Goal: Information Seeking & Learning: Learn about a topic

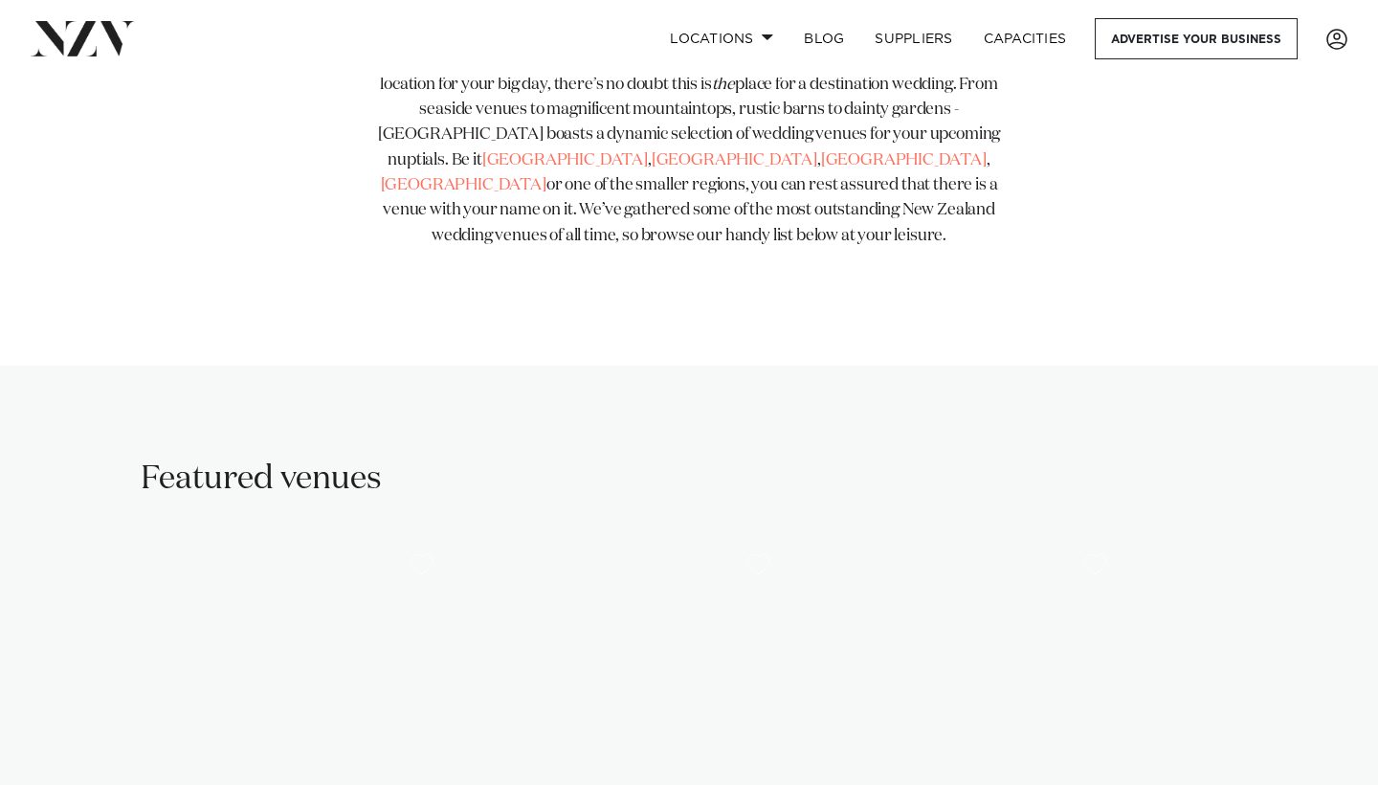
scroll to position [909, 0]
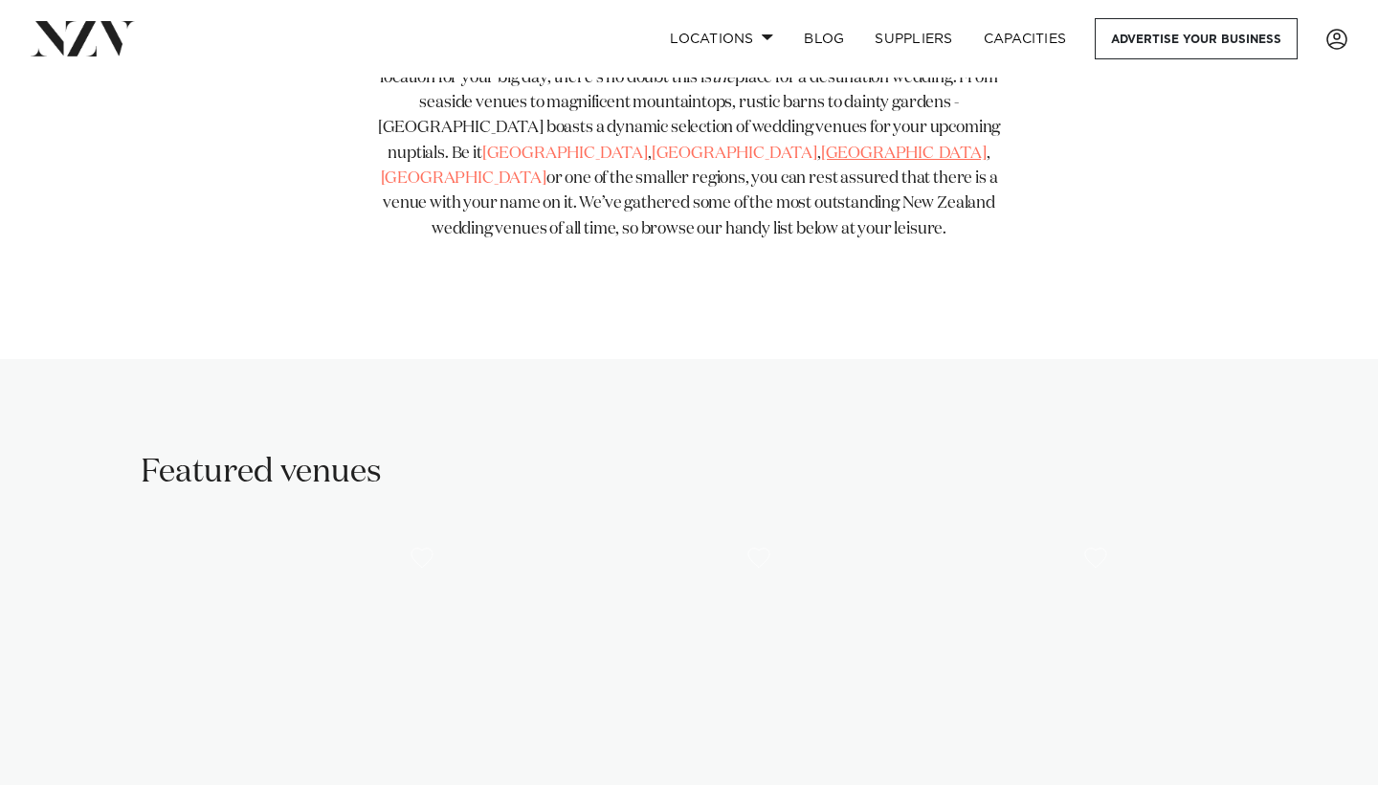
click at [821, 151] on link "[GEOGRAPHIC_DATA]" at bounding box center [904, 153] width 166 height 16
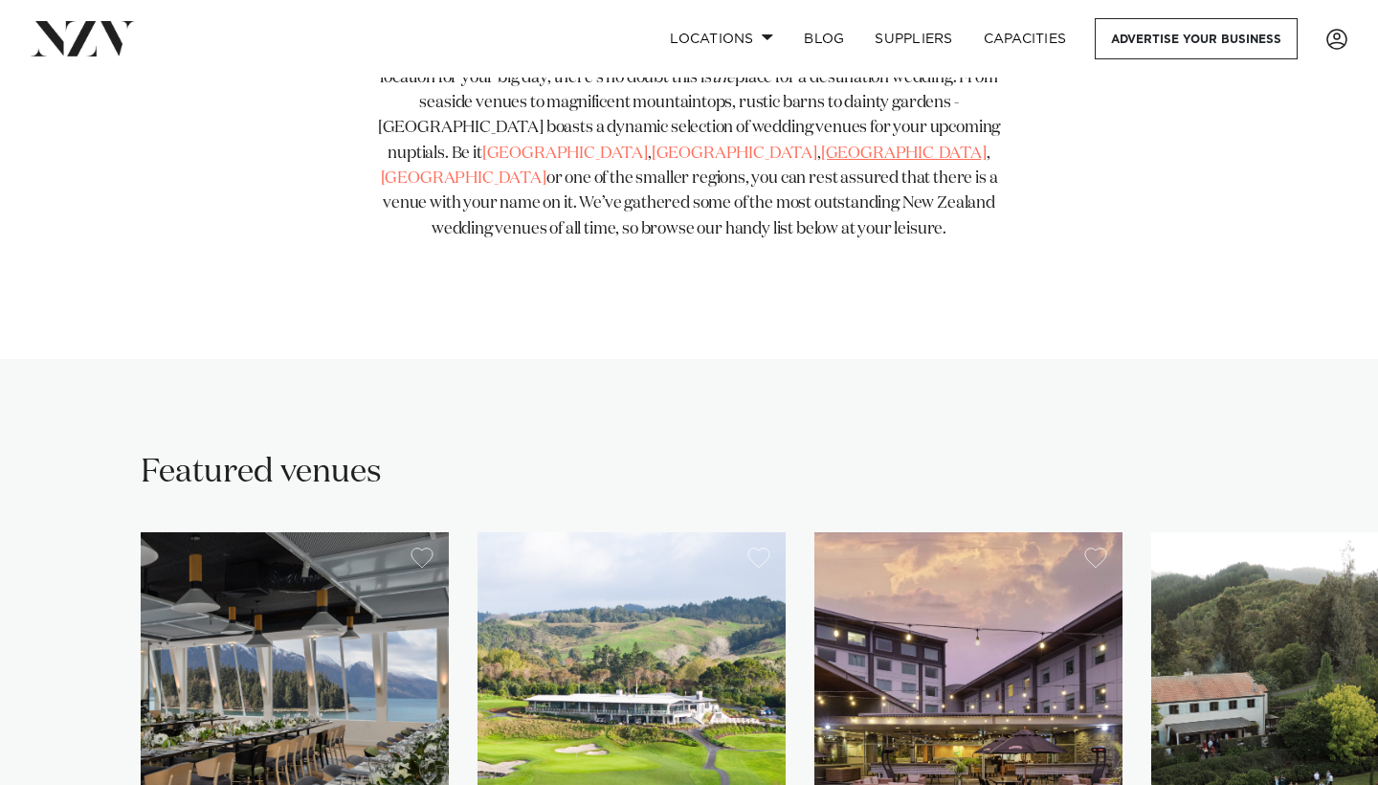
click at [821, 155] on link "[GEOGRAPHIC_DATA]" at bounding box center [904, 153] width 166 height 16
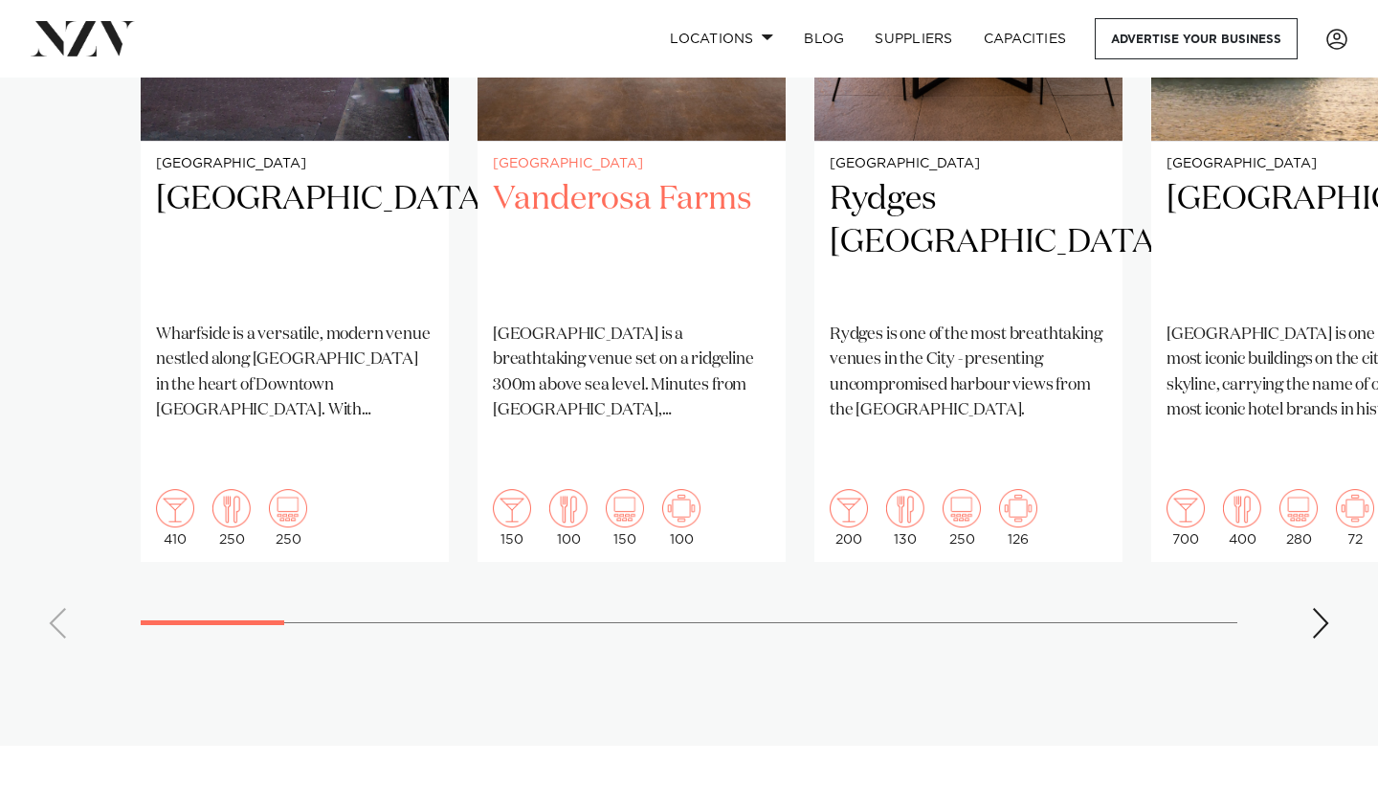
scroll to position [1691, 0]
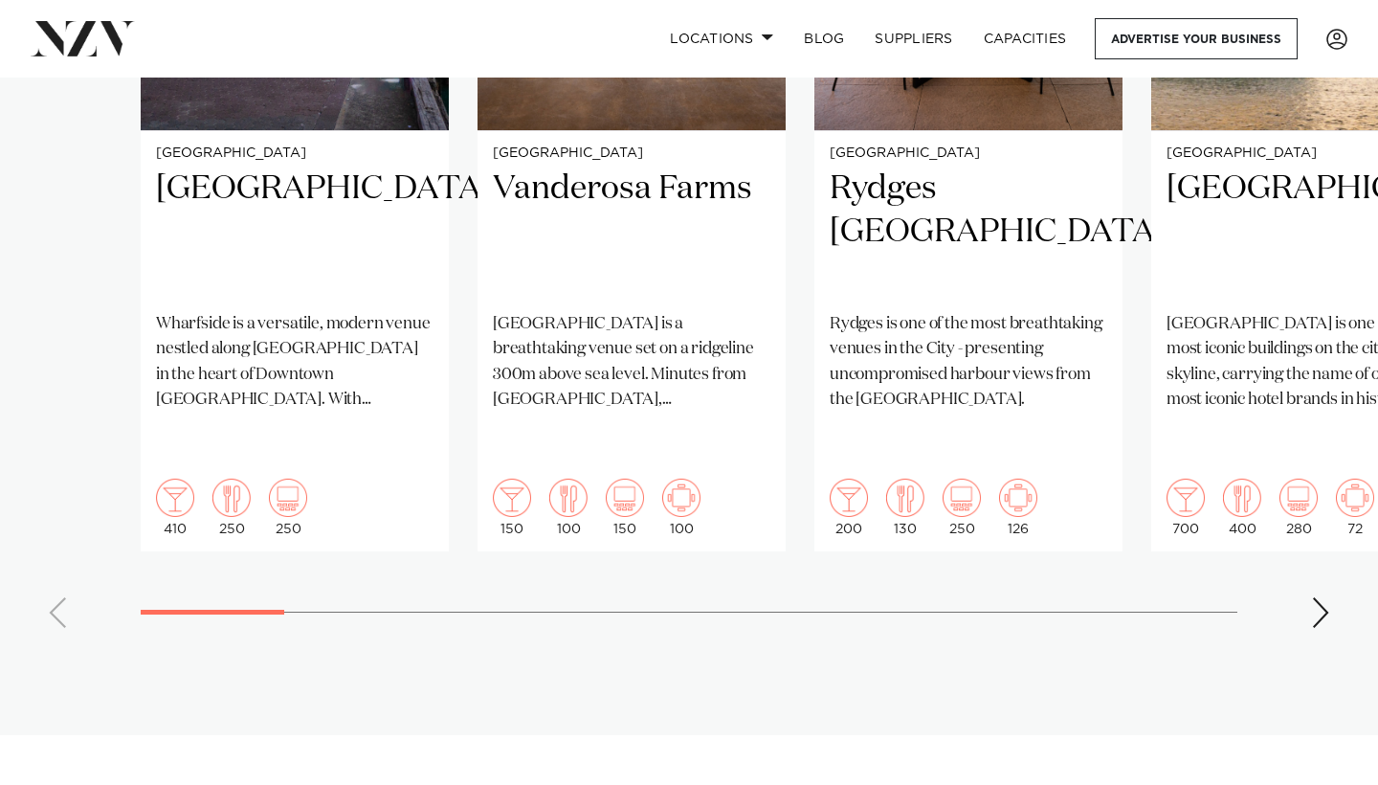
click at [1307, 539] on swiper-container "Auckland Wharfside Event Centre Wharfside is a versatile, modern venue nestled …" at bounding box center [689, 180] width 1378 height 926
click at [1322, 597] on div "Next slide" at bounding box center [1320, 612] width 19 height 31
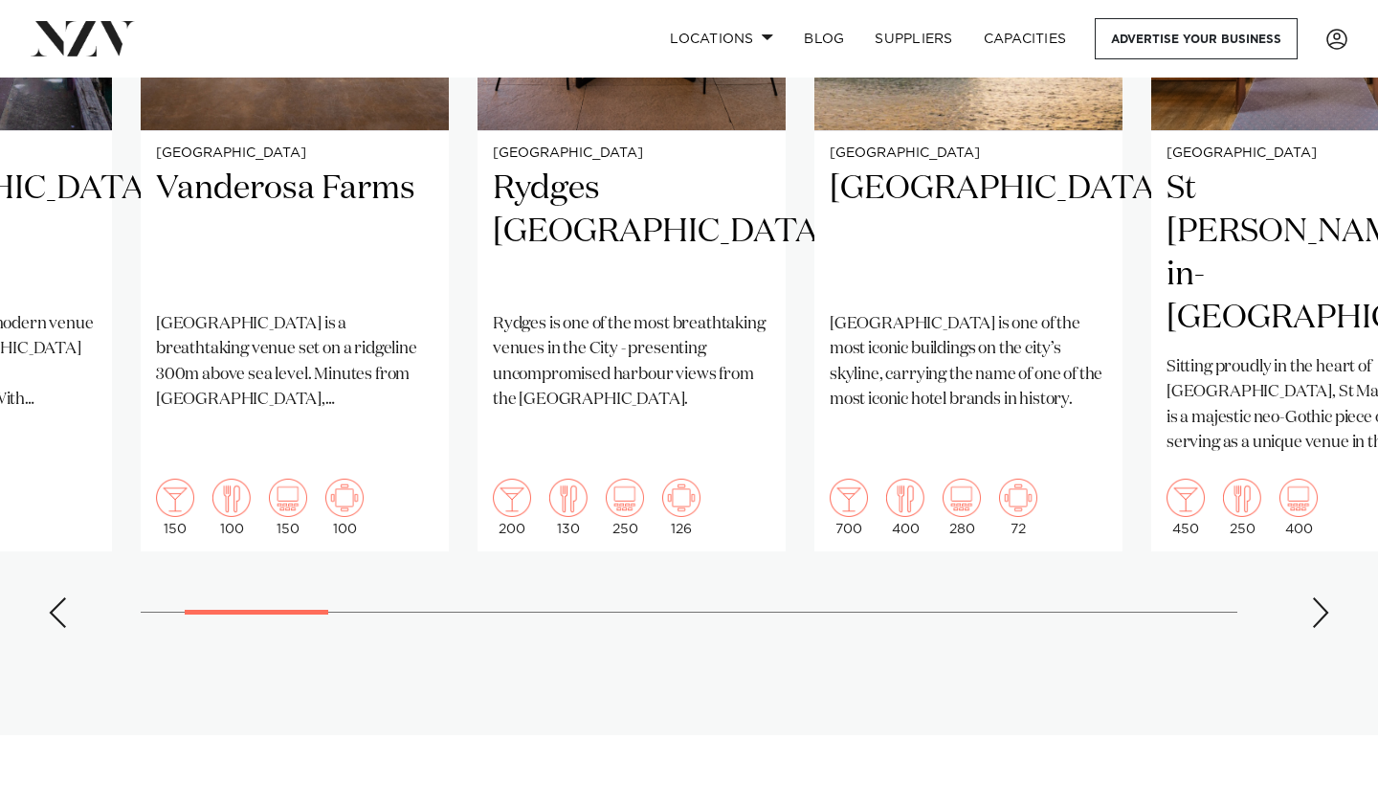
click at [1322, 597] on div "Next slide" at bounding box center [1320, 612] width 19 height 31
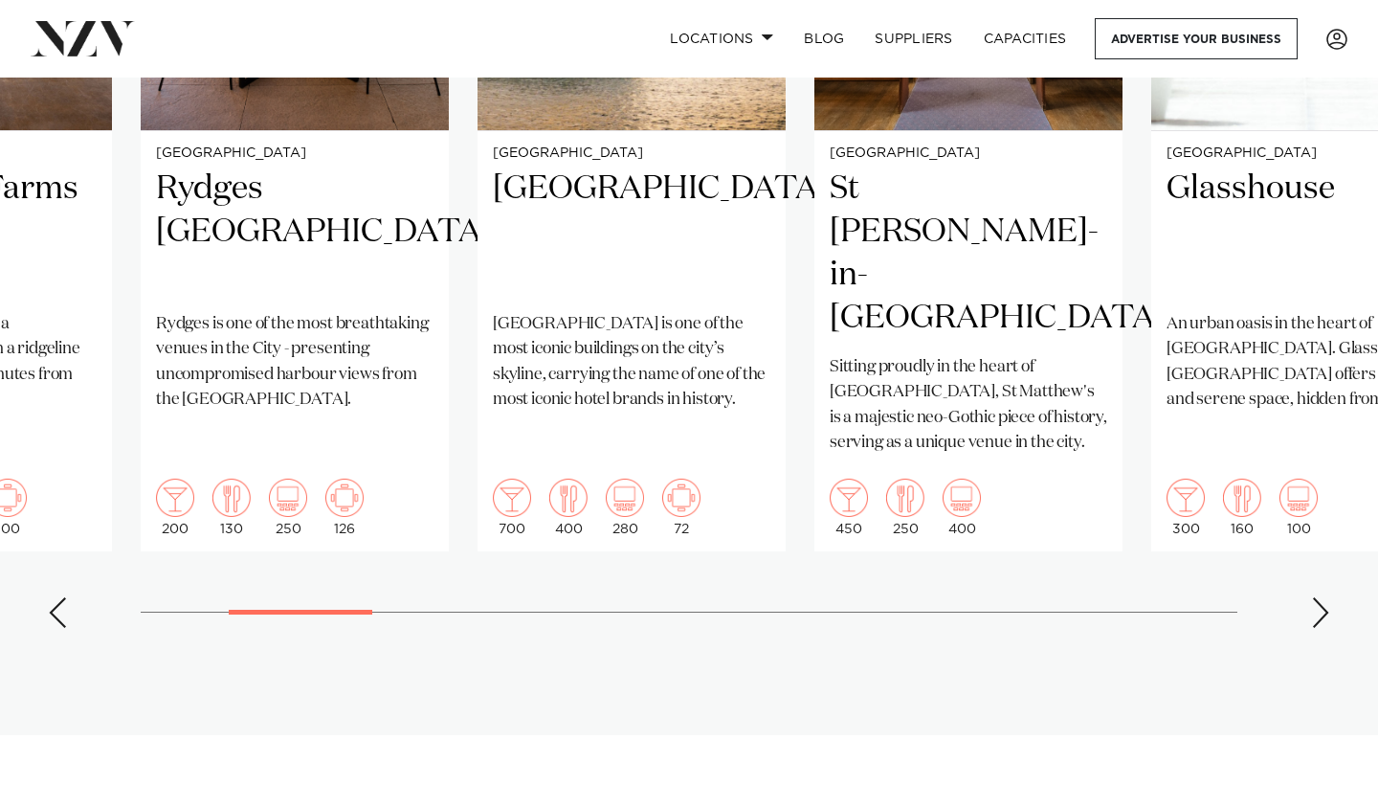
click at [1322, 597] on div "Next slide" at bounding box center [1320, 612] width 19 height 31
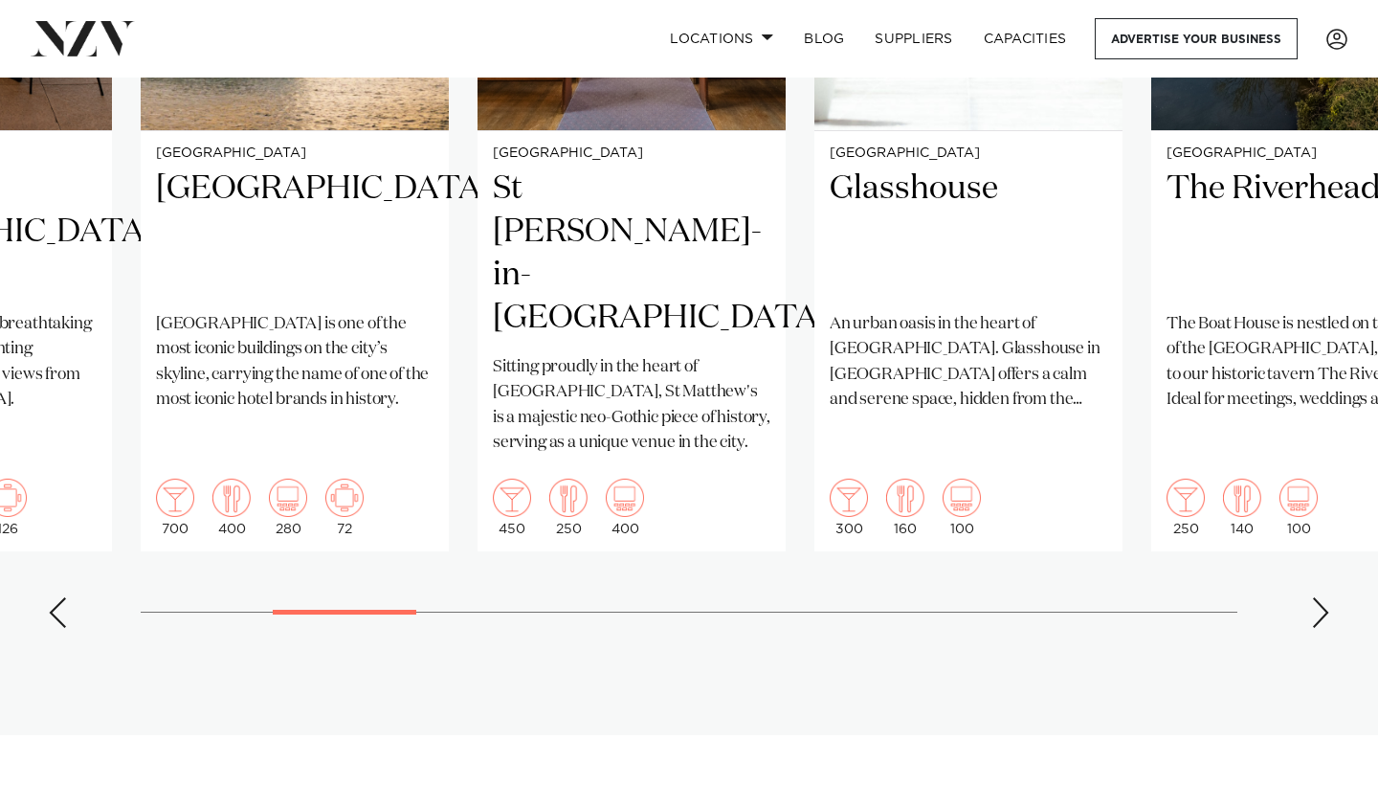
click at [1322, 597] on div "Next slide" at bounding box center [1320, 612] width 19 height 31
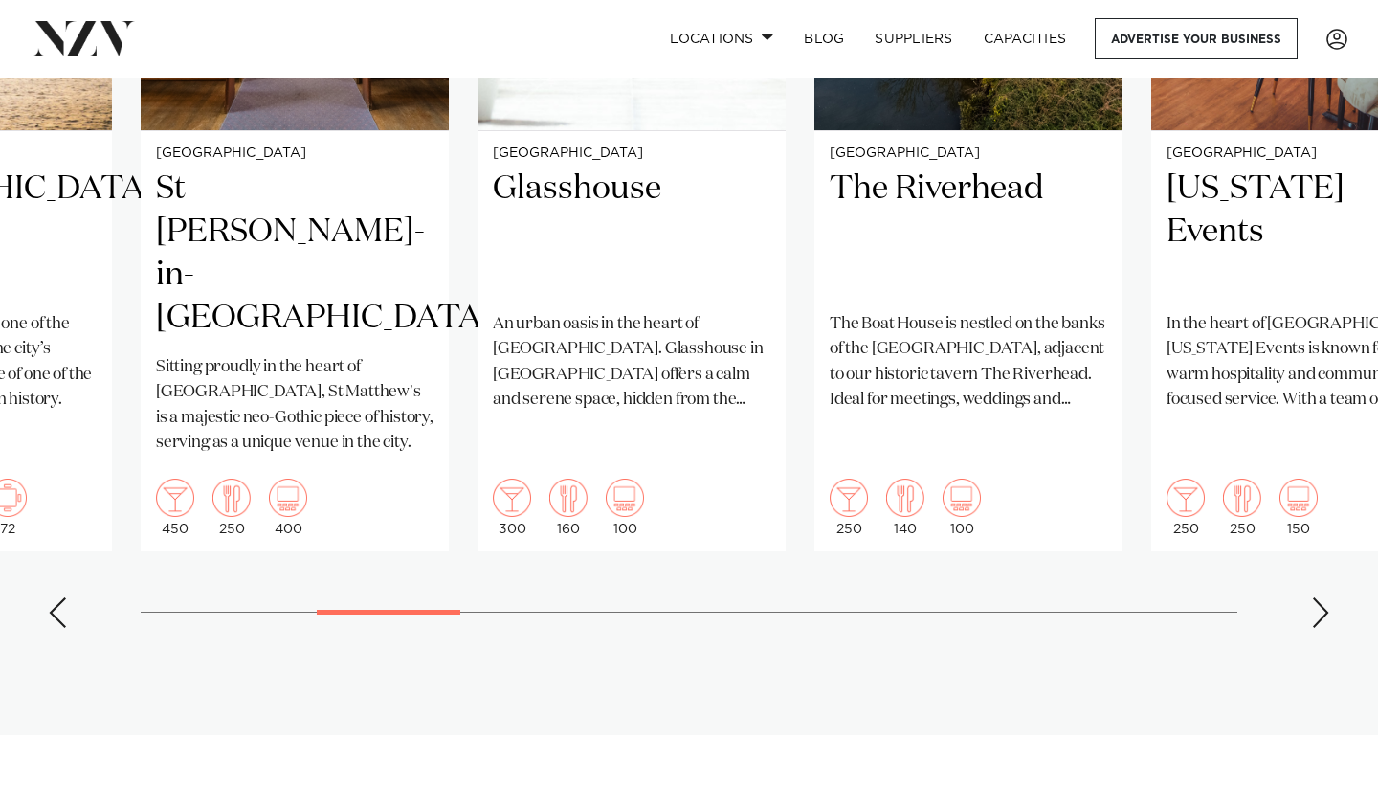
click at [1322, 597] on div "Next slide" at bounding box center [1320, 612] width 19 height 31
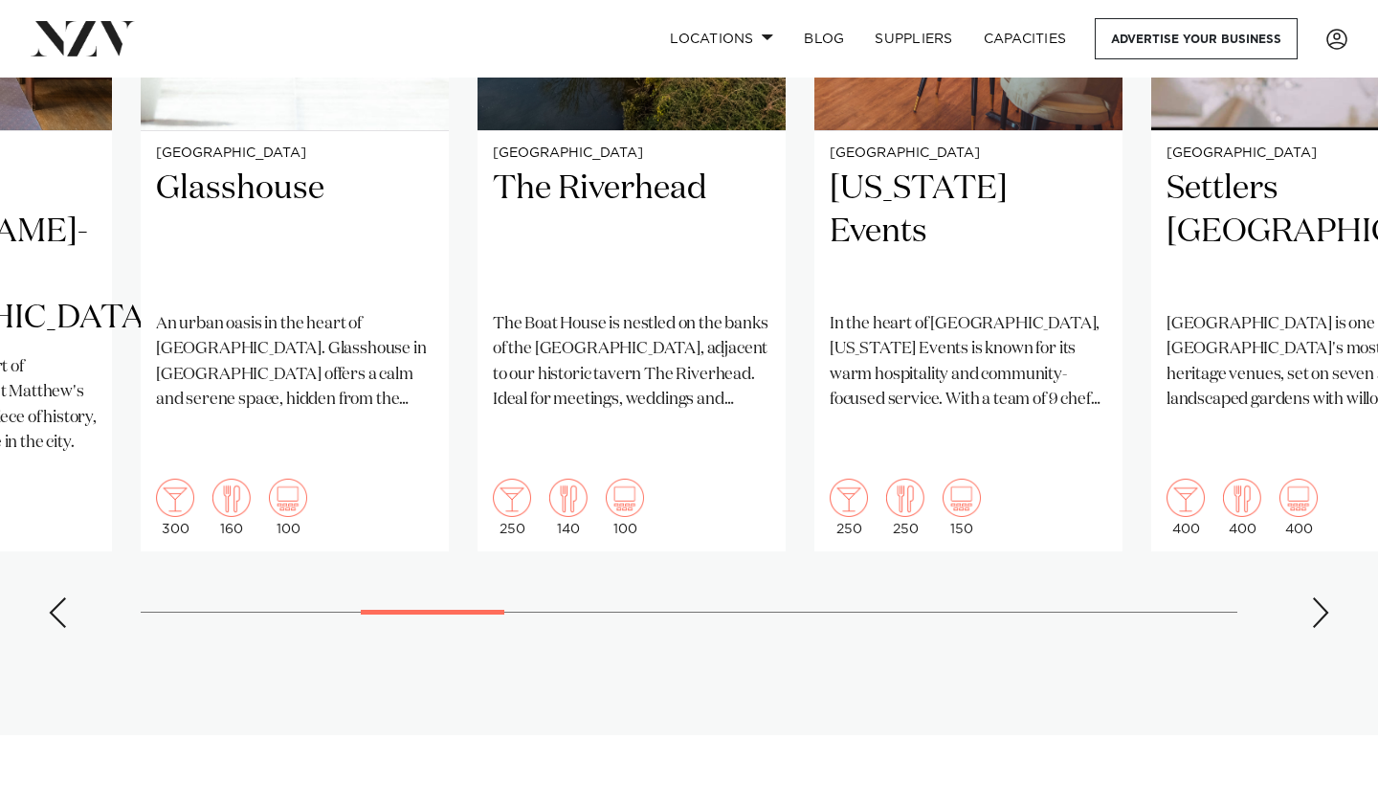
click at [1320, 597] on div "Next slide" at bounding box center [1320, 612] width 19 height 31
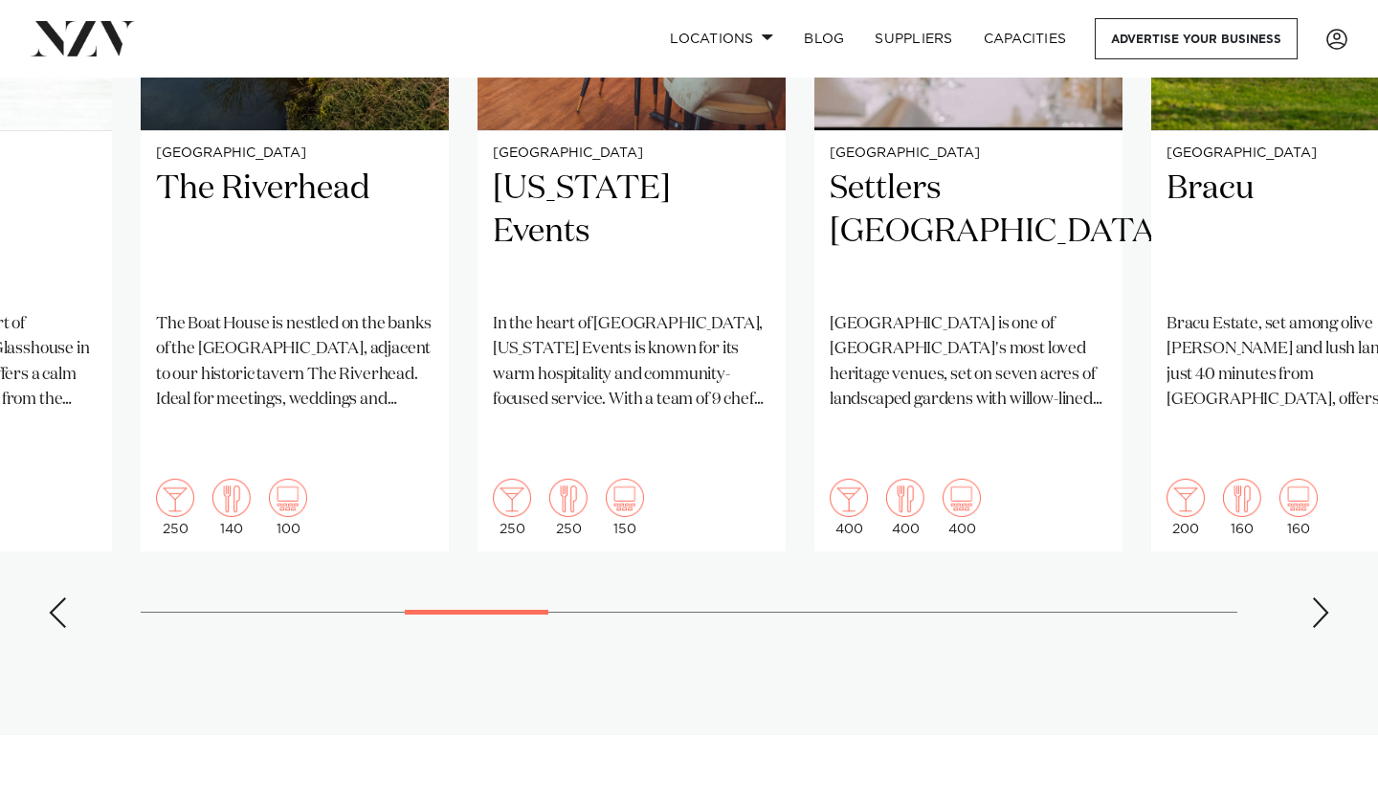
click at [1320, 597] on div "Next slide" at bounding box center [1320, 612] width 19 height 31
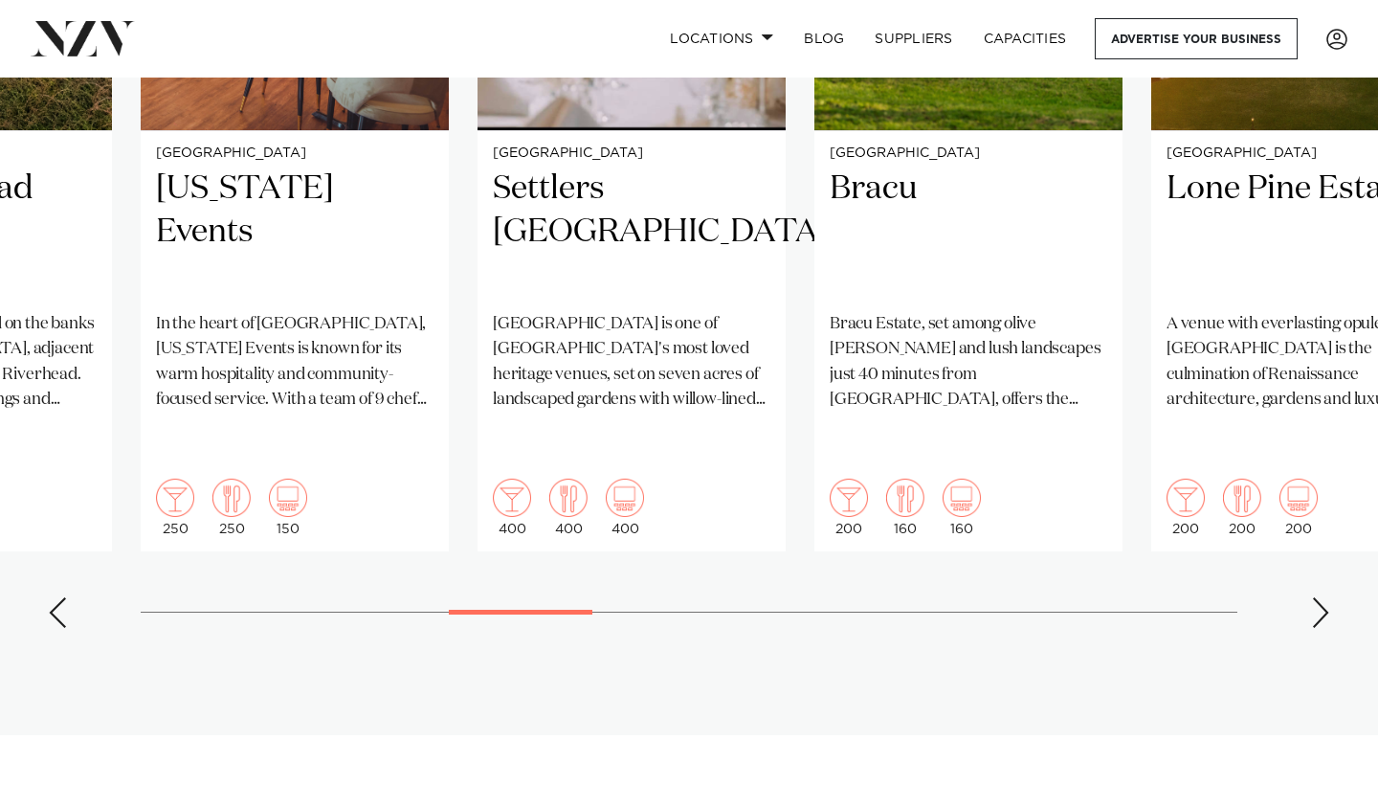
click at [1320, 597] on div "Next slide" at bounding box center [1320, 612] width 19 height 31
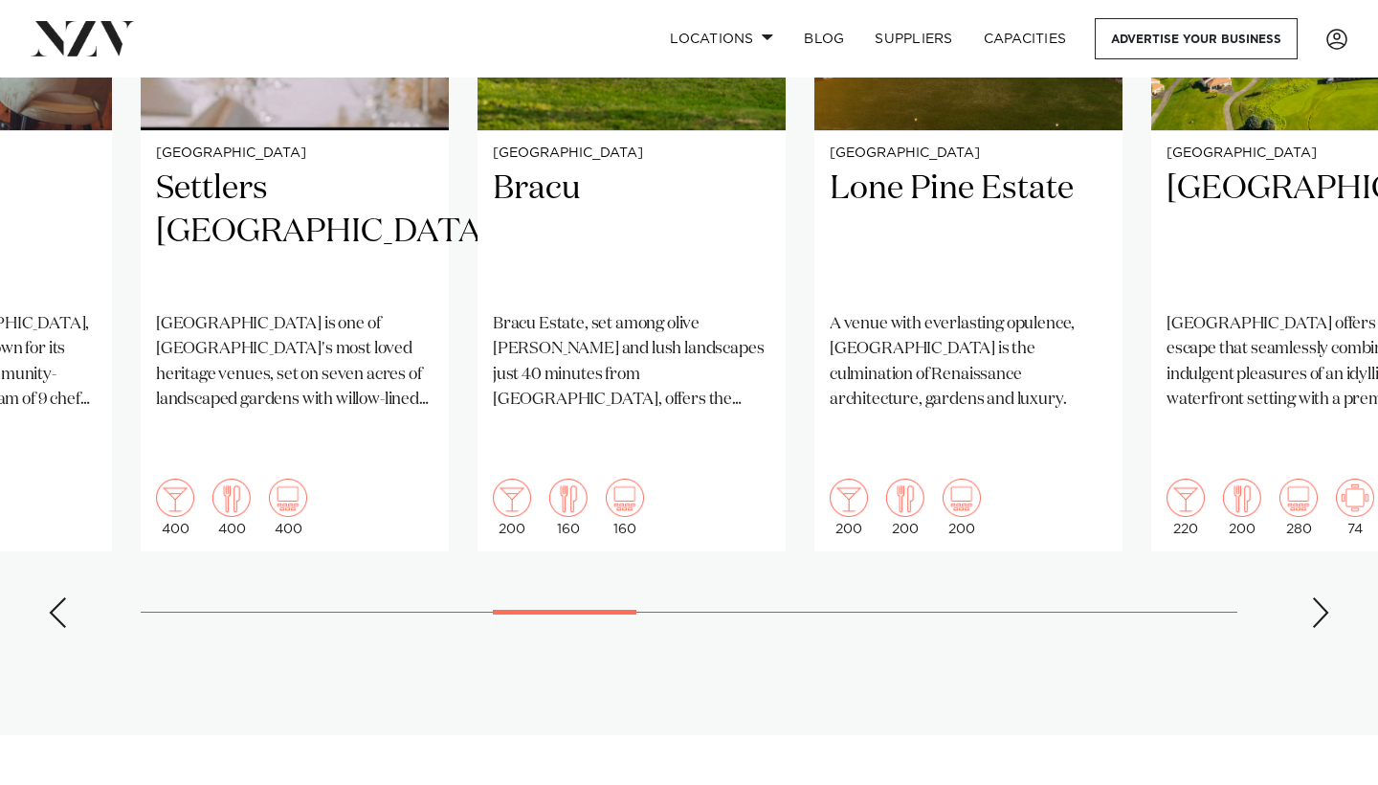
click at [1320, 597] on div "Next slide" at bounding box center [1320, 612] width 19 height 31
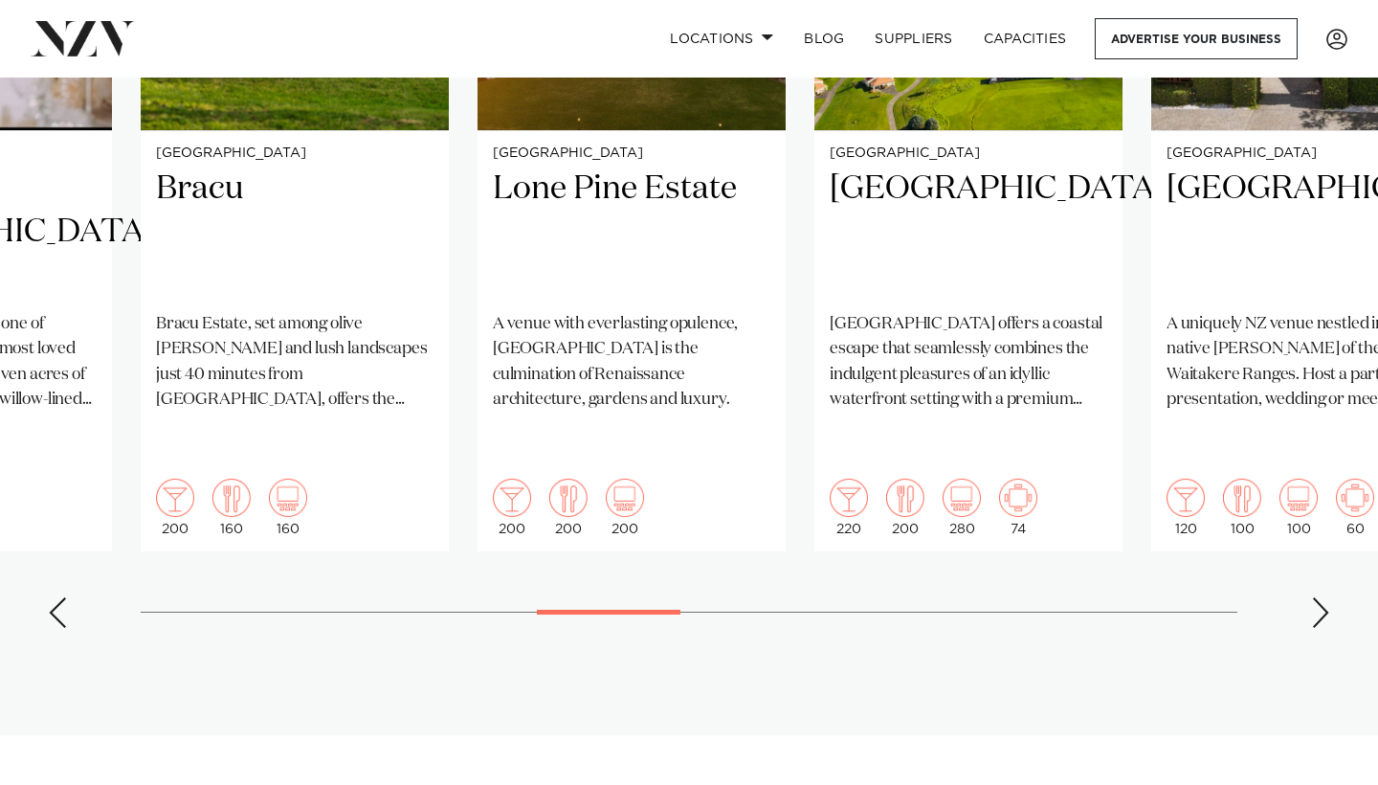
click at [1320, 597] on div "Next slide" at bounding box center [1320, 612] width 19 height 31
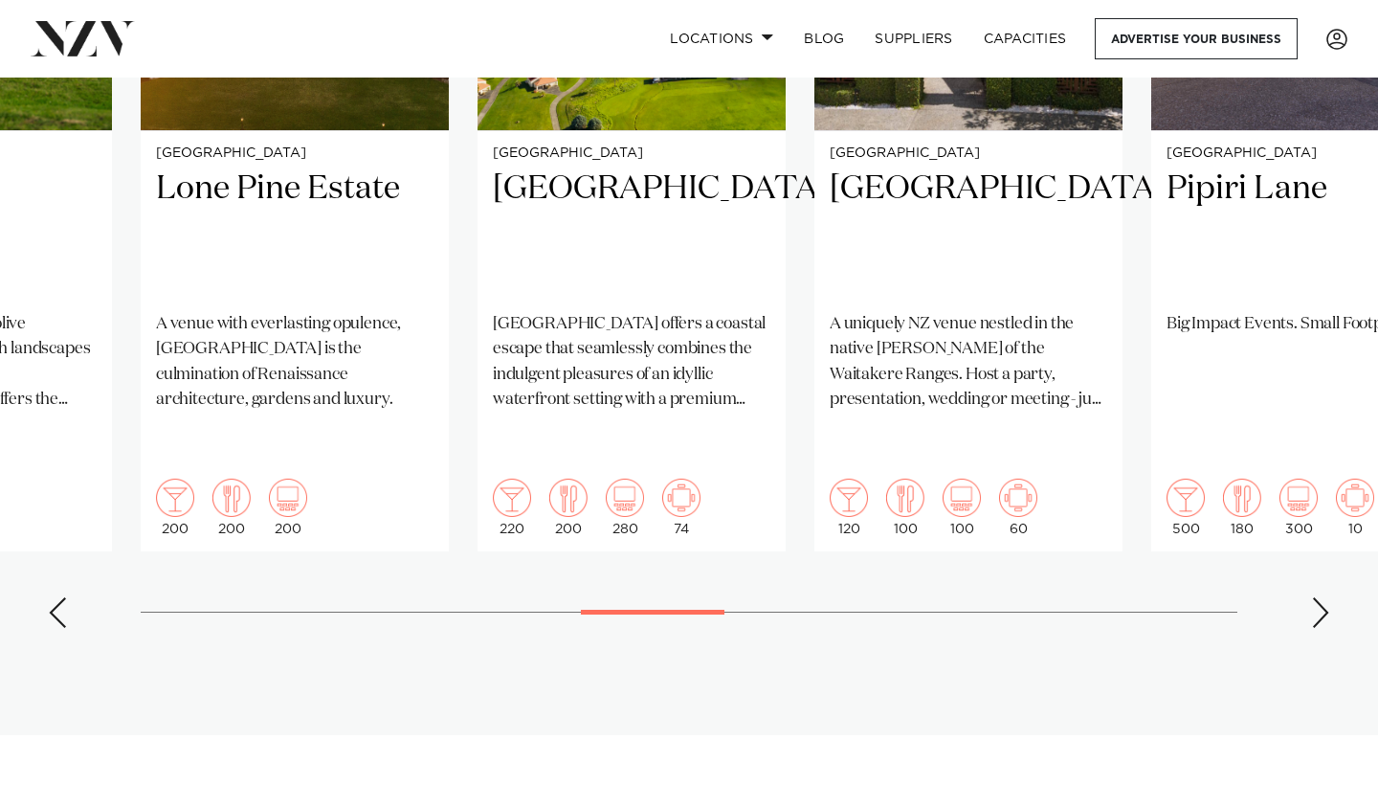
click at [1320, 597] on div "Next slide" at bounding box center [1320, 612] width 19 height 31
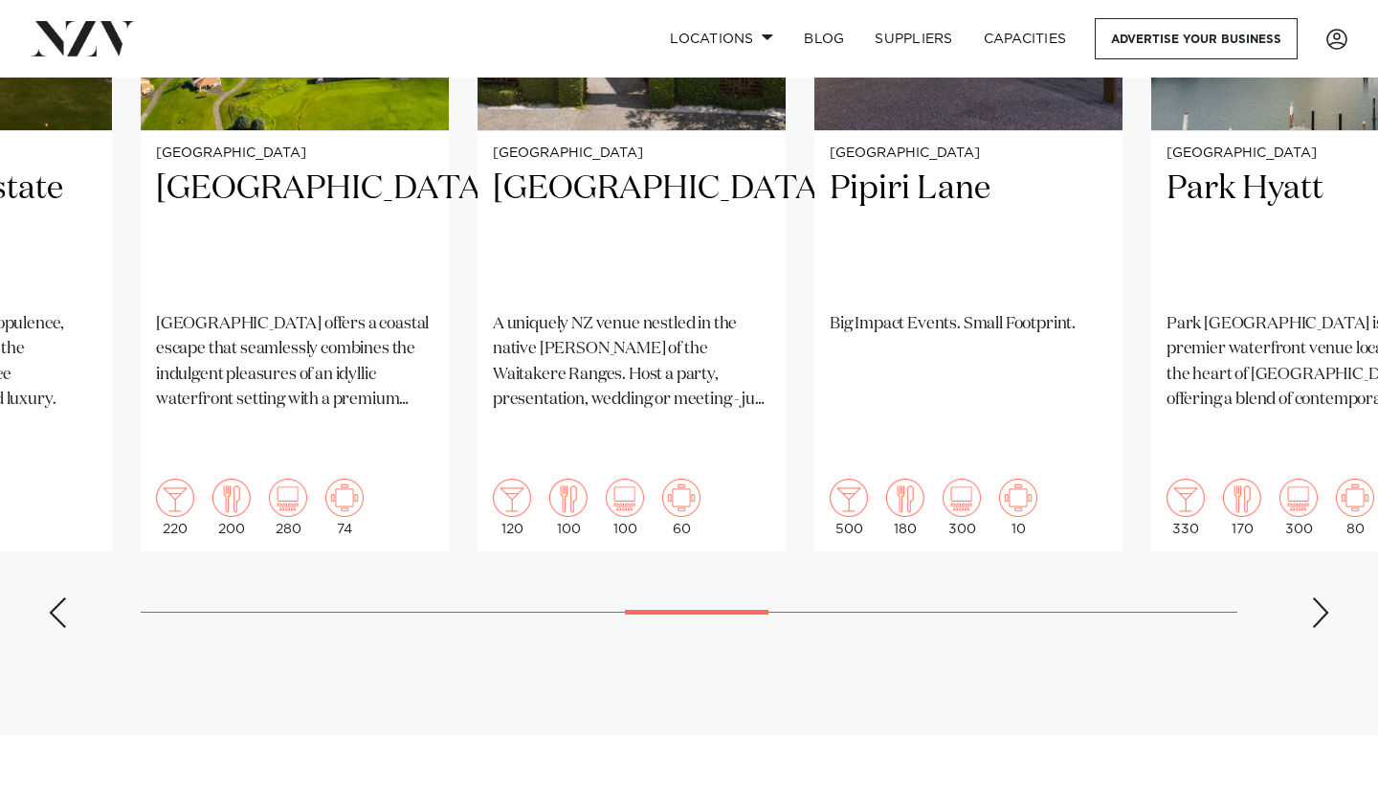
click at [1320, 597] on div "Next slide" at bounding box center [1320, 612] width 19 height 31
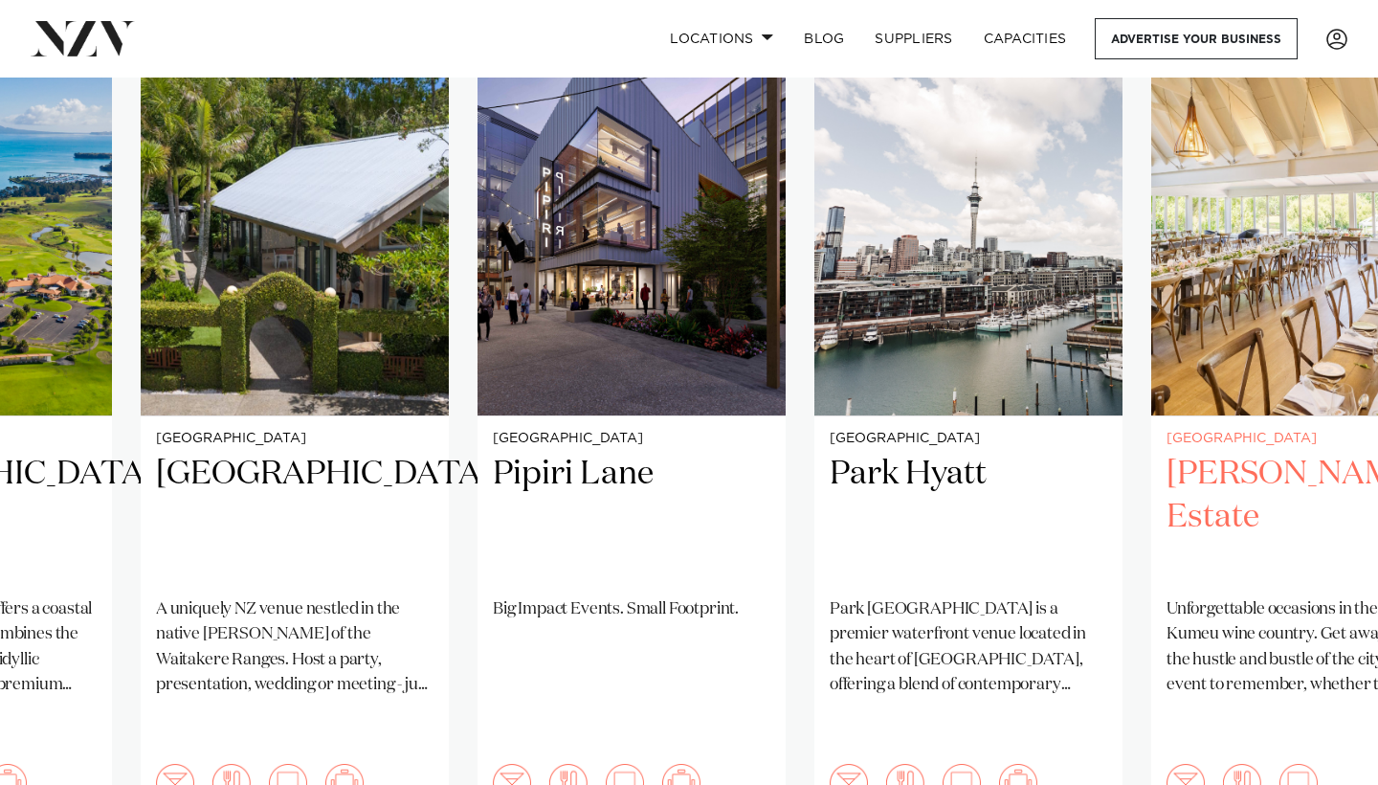
scroll to position [1400, 0]
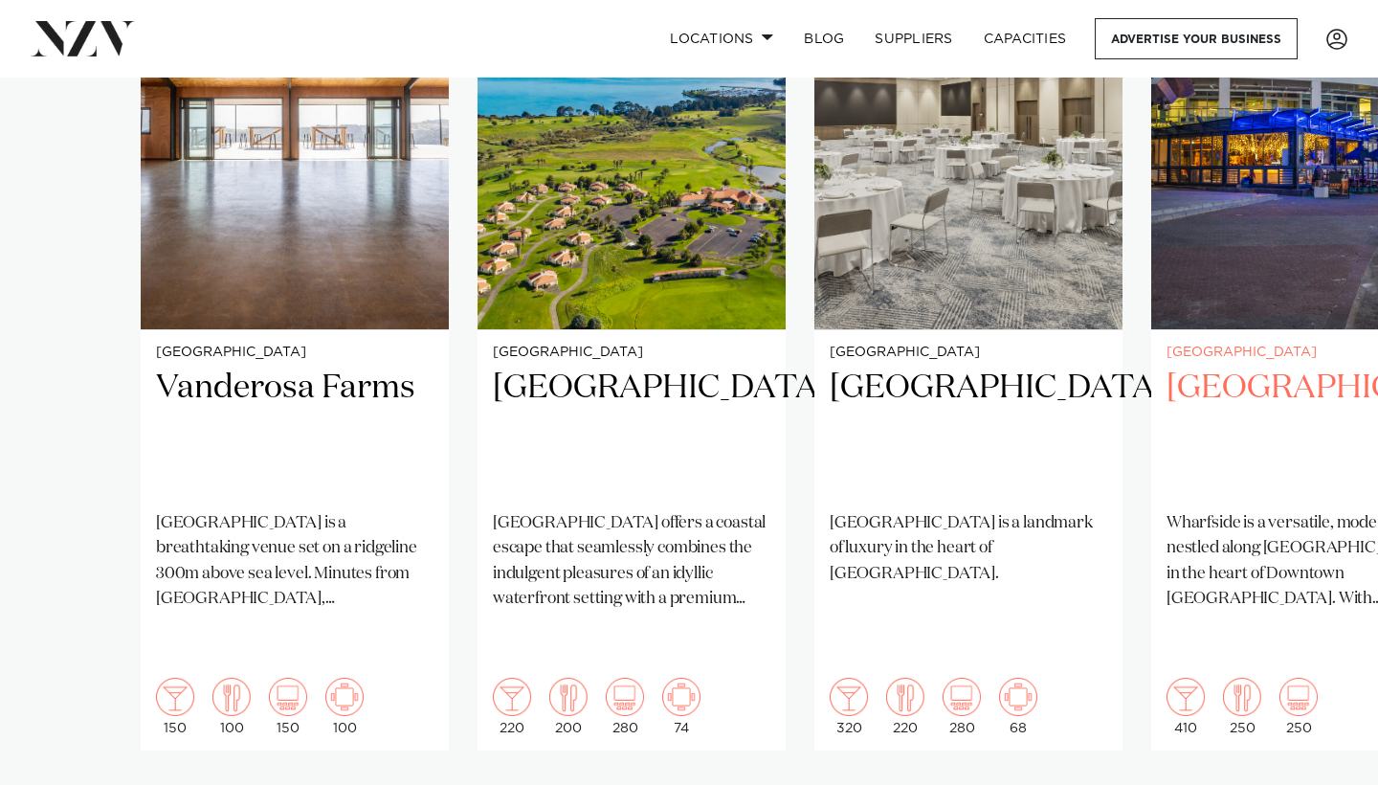
scroll to position [1709, 0]
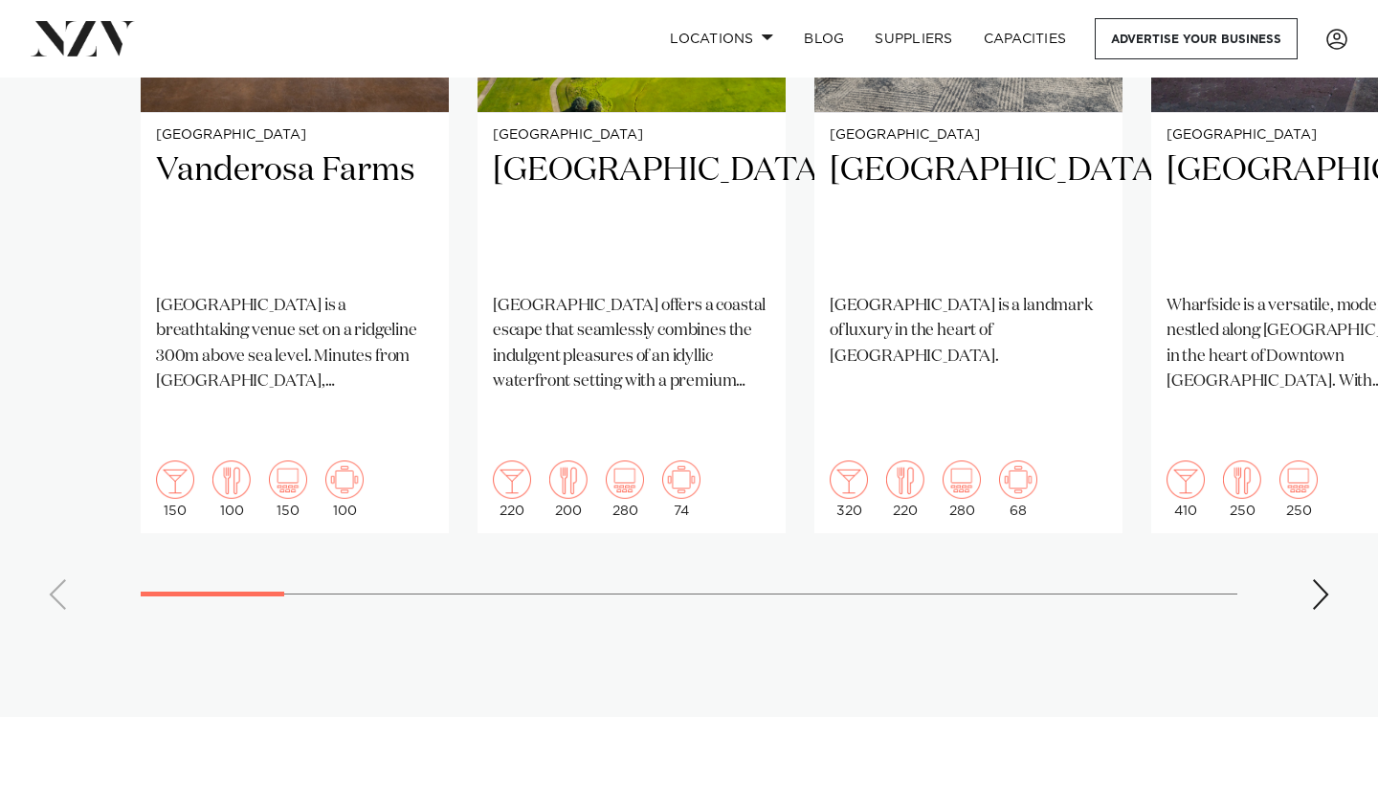
click at [1316, 579] on div "Next slide" at bounding box center [1320, 594] width 19 height 31
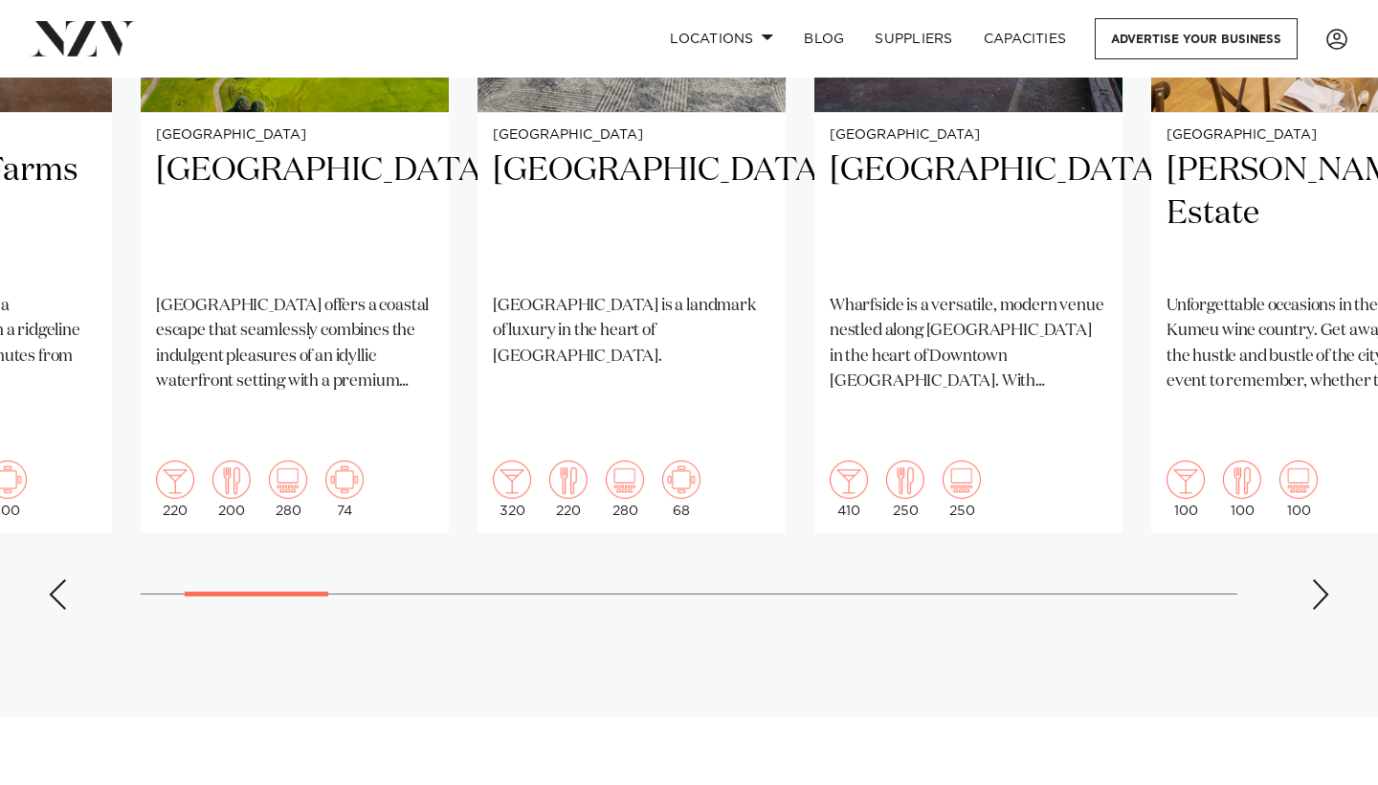
click at [1316, 579] on div "Next slide" at bounding box center [1320, 594] width 19 height 31
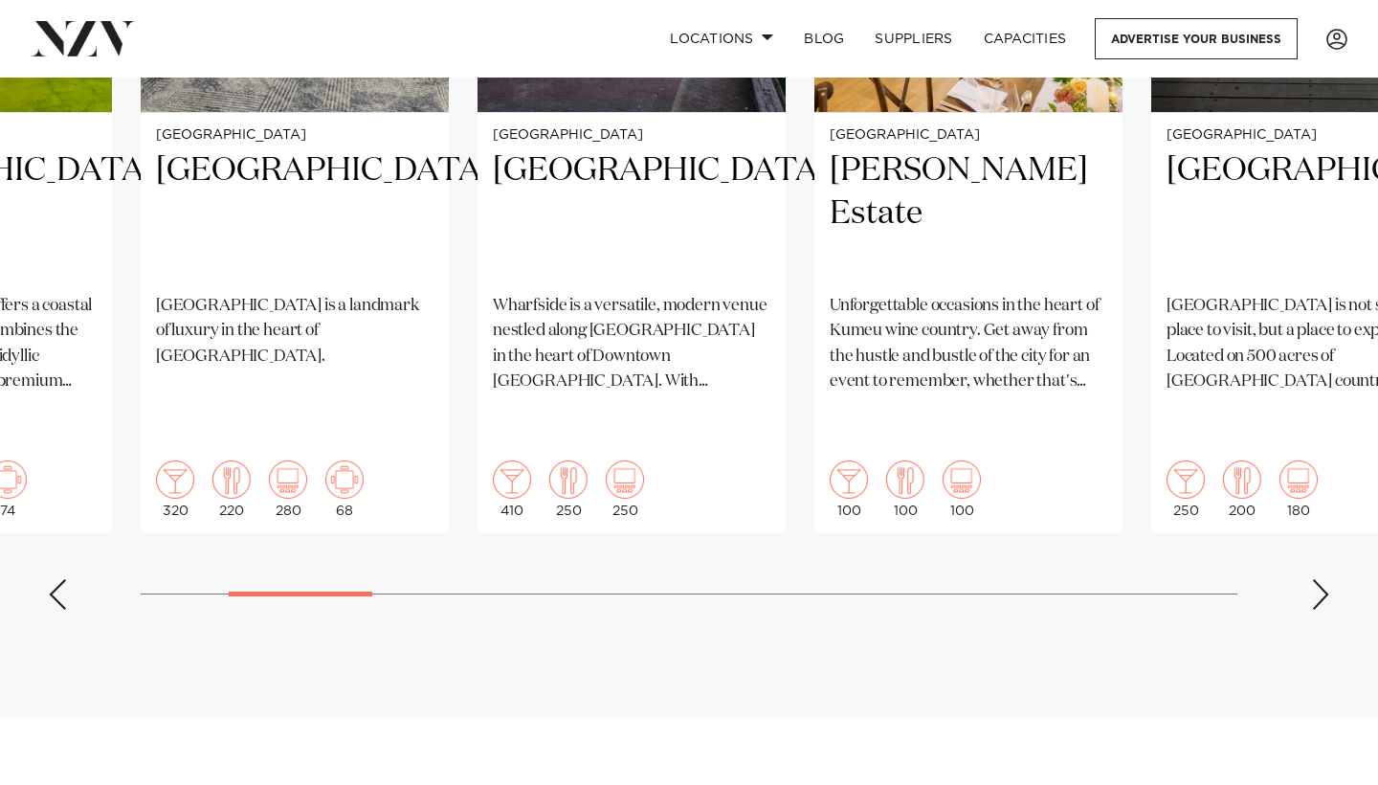
click at [1316, 579] on div "Next slide" at bounding box center [1320, 594] width 19 height 31
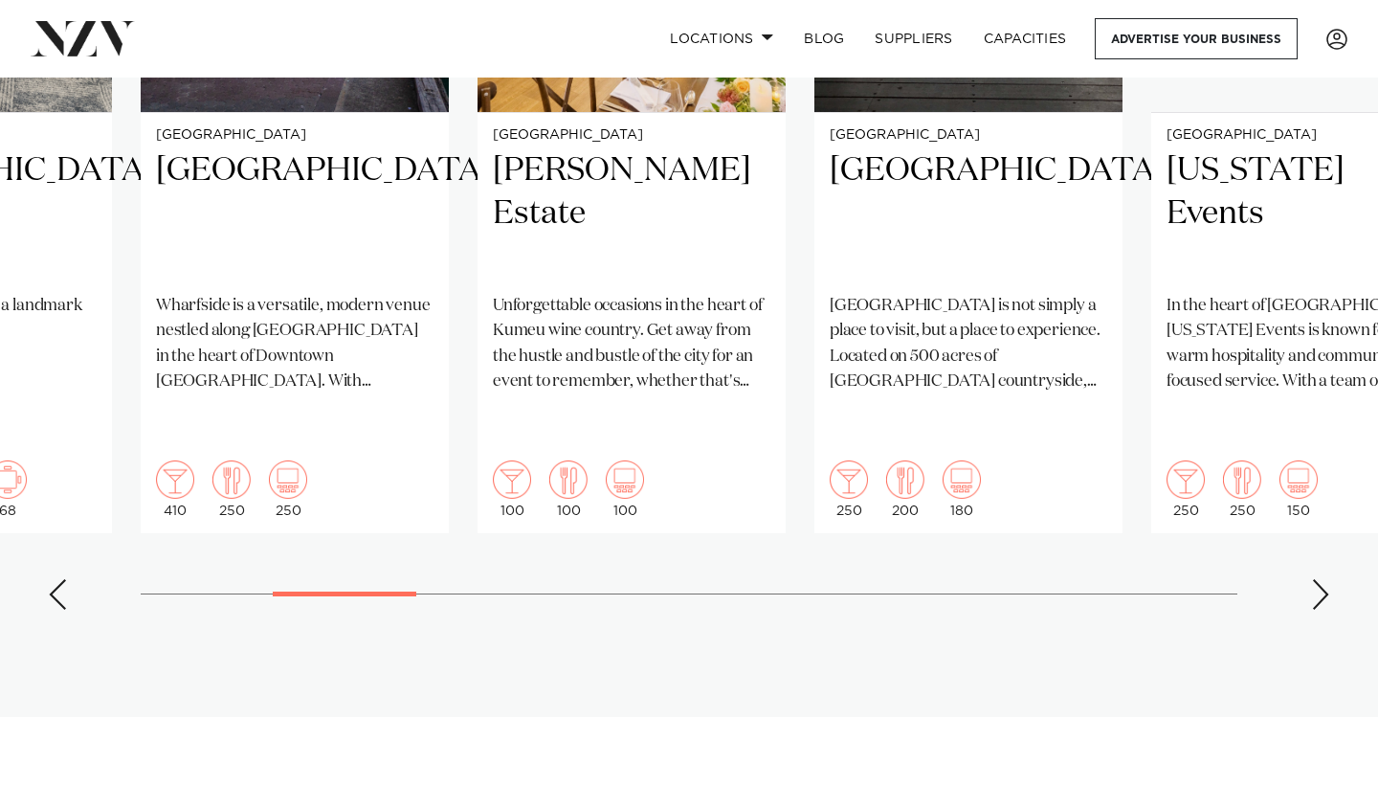
click at [1316, 579] on div "Next slide" at bounding box center [1320, 594] width 19 height 31
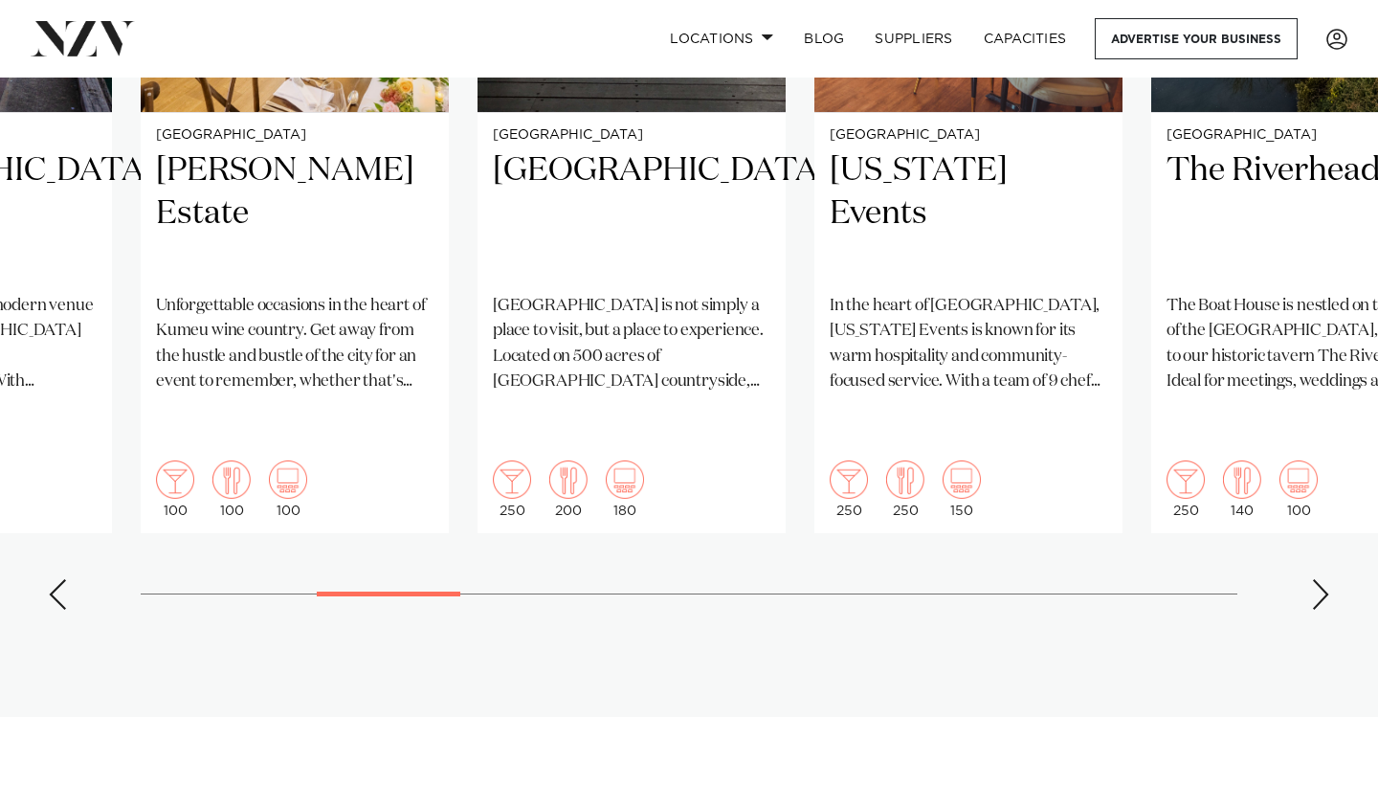
click at [1316, 579] on div "Next slide" at bounding box center [1320, 594] width 19 height 31
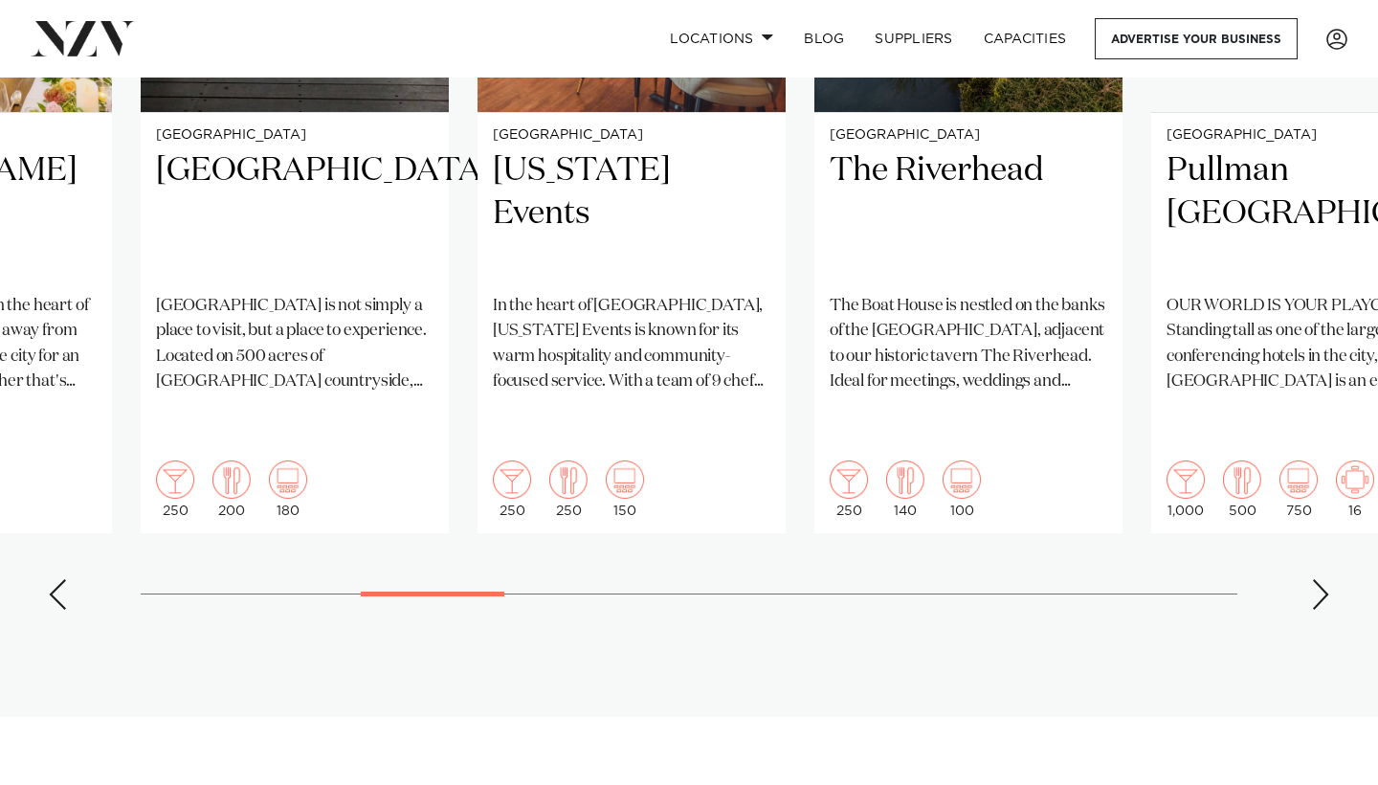
click at [1316, 579] on div "Next slide" at bounding box center [1320, 594] width 19 height 31
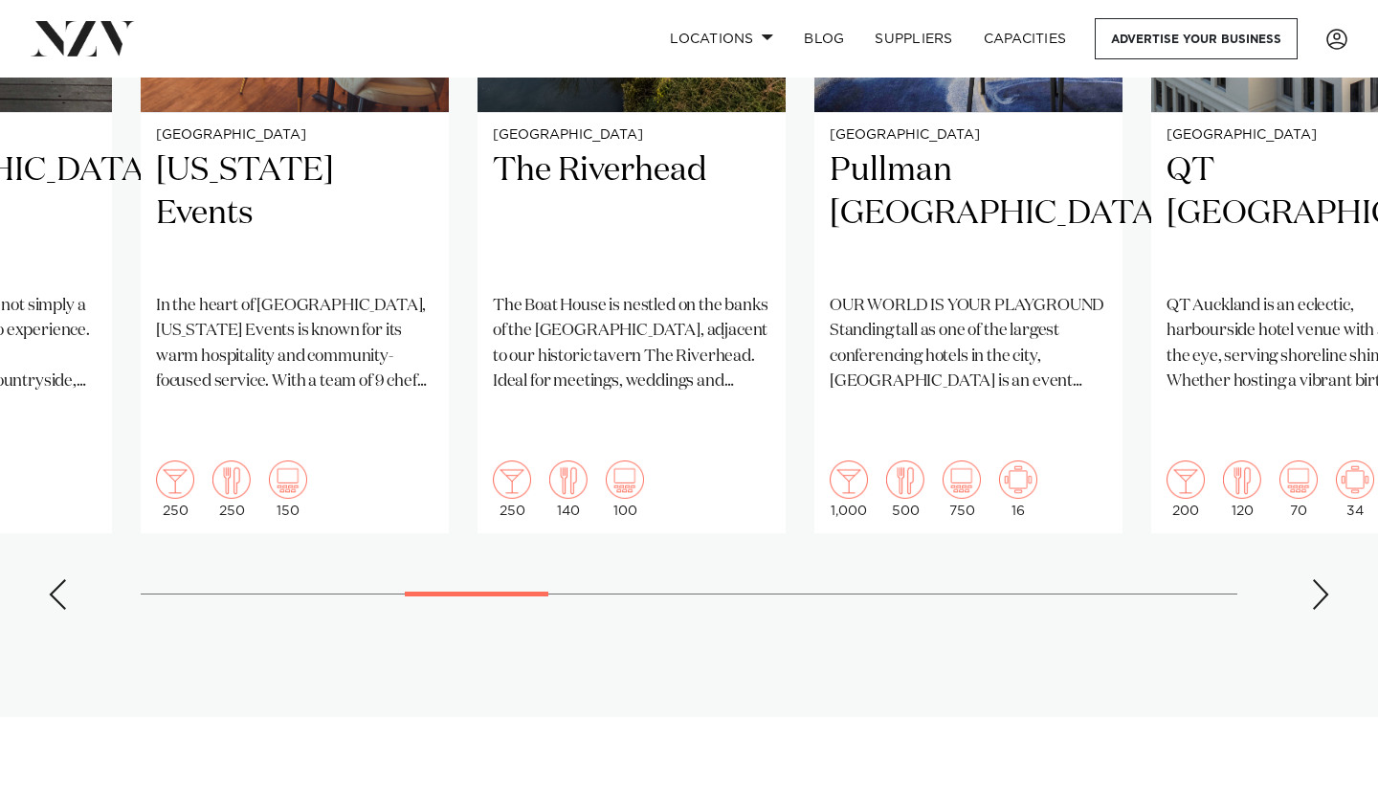
click at [1316, 579] on div "Next slide" at bounding box center [1320, 594] width 19 height 31
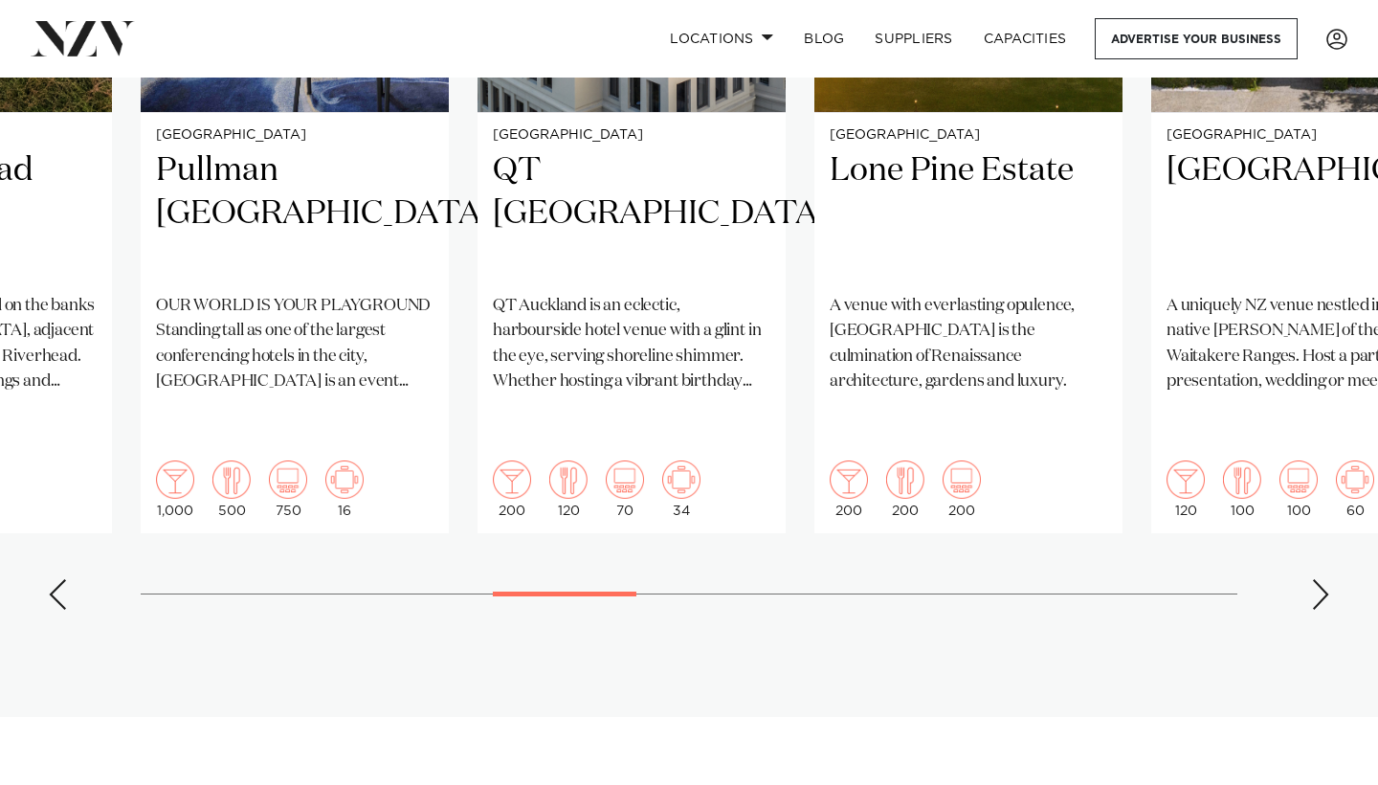
click at [1316, 579] on div "Next slide" at bounding box center [1320, 594] width 19 height 31
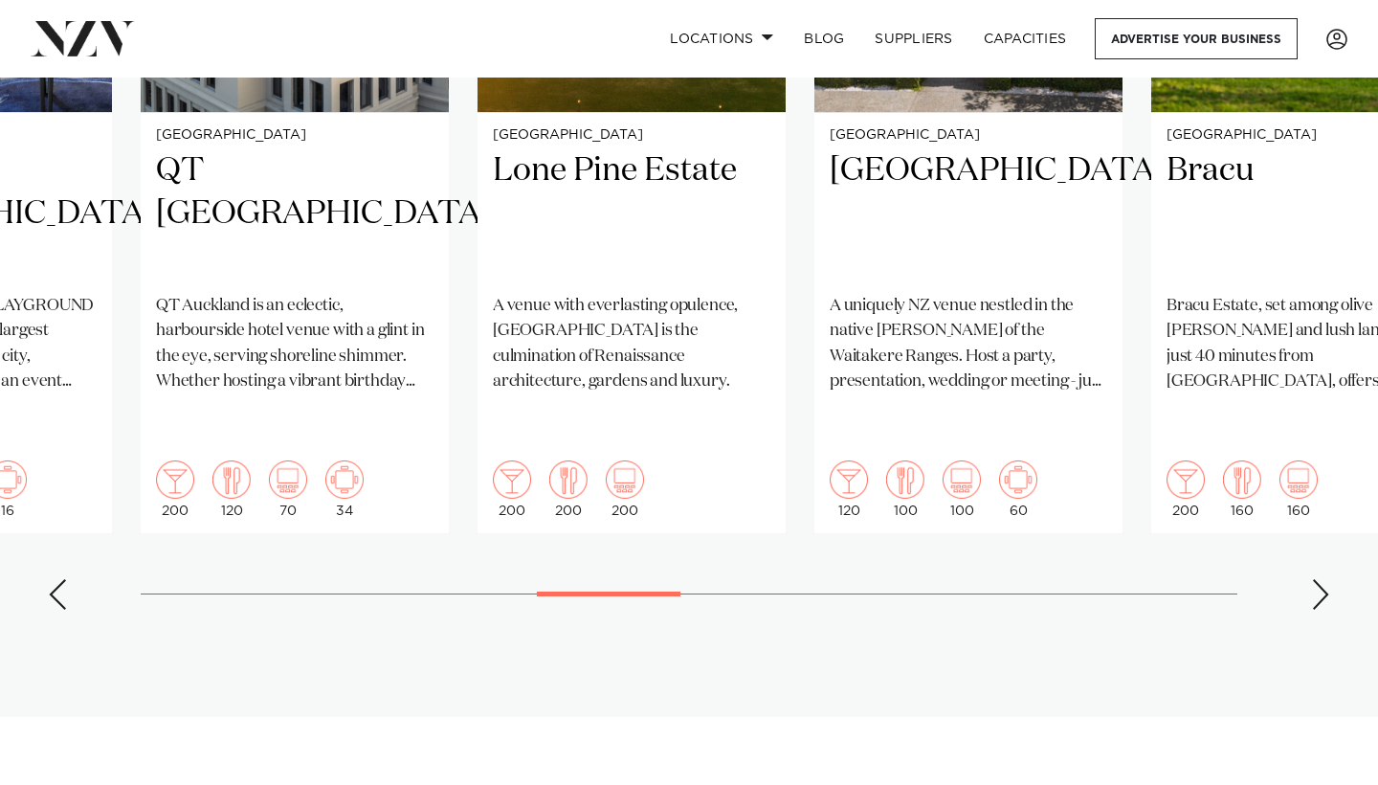
click at [1316, 579] on div "Next slide" at bounding box center [1320, 594] width 19 height 31
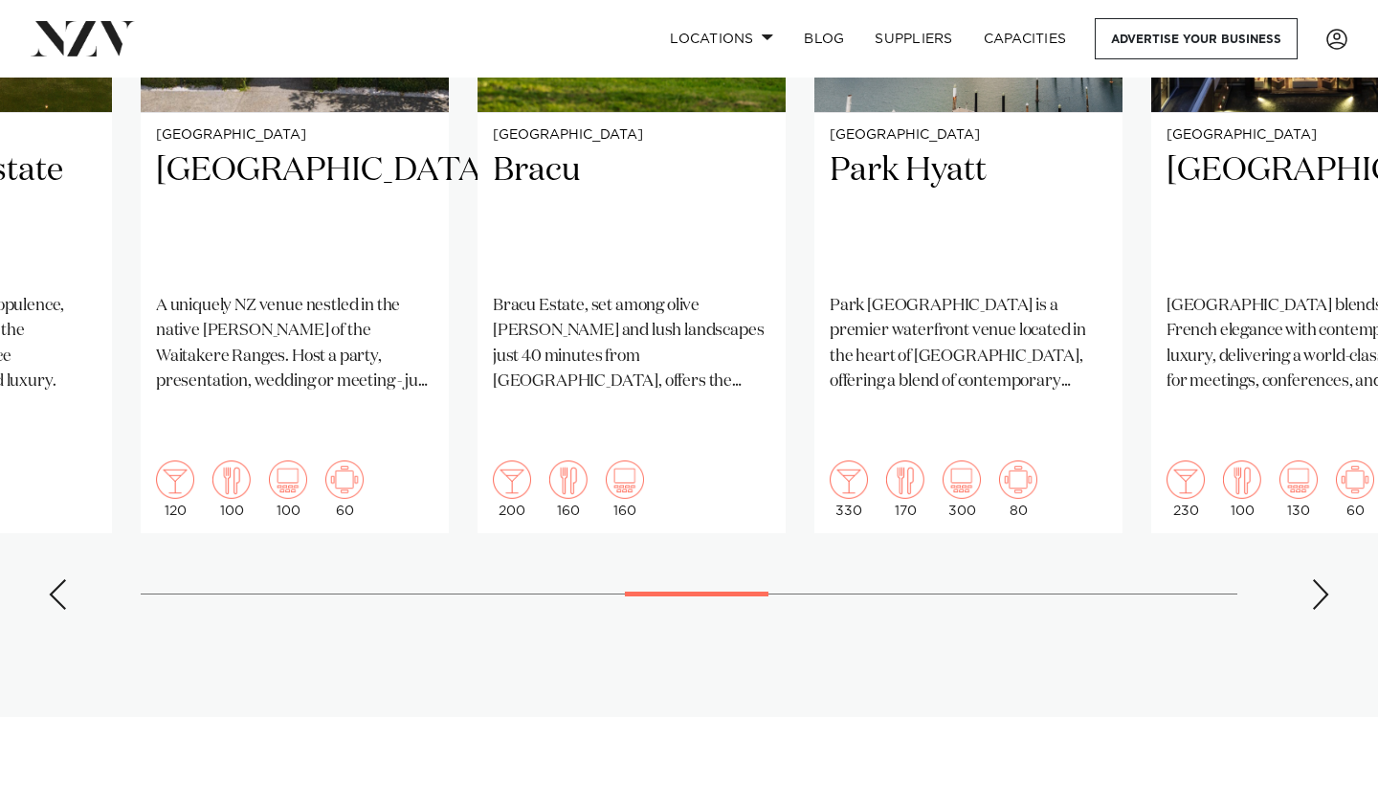
click at [1316, 579] on div "Next slide" at bounding box center [1320, 594] width 19 height 31
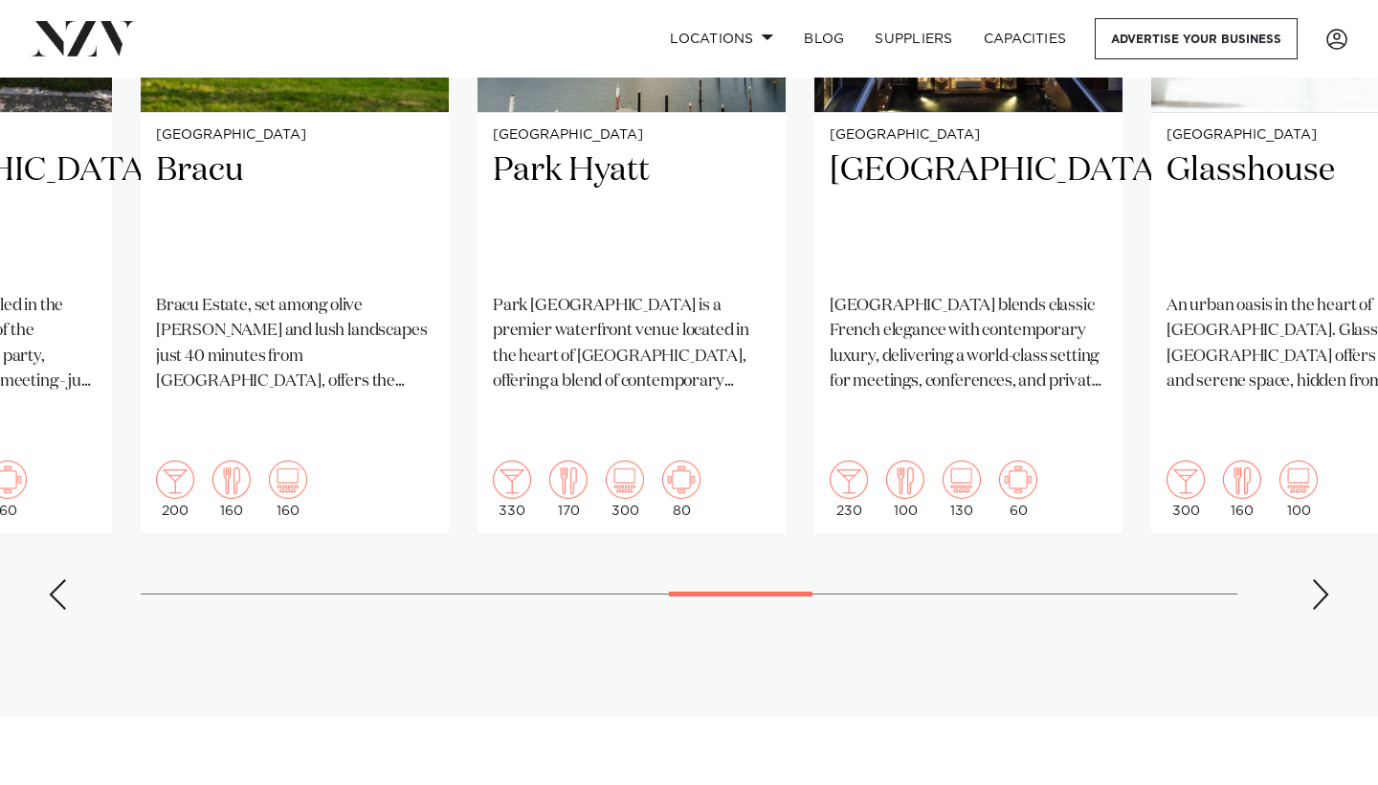
click at [1316, 579] on div "Next slide" at bounding box center [1320, 594] width 19 height 31
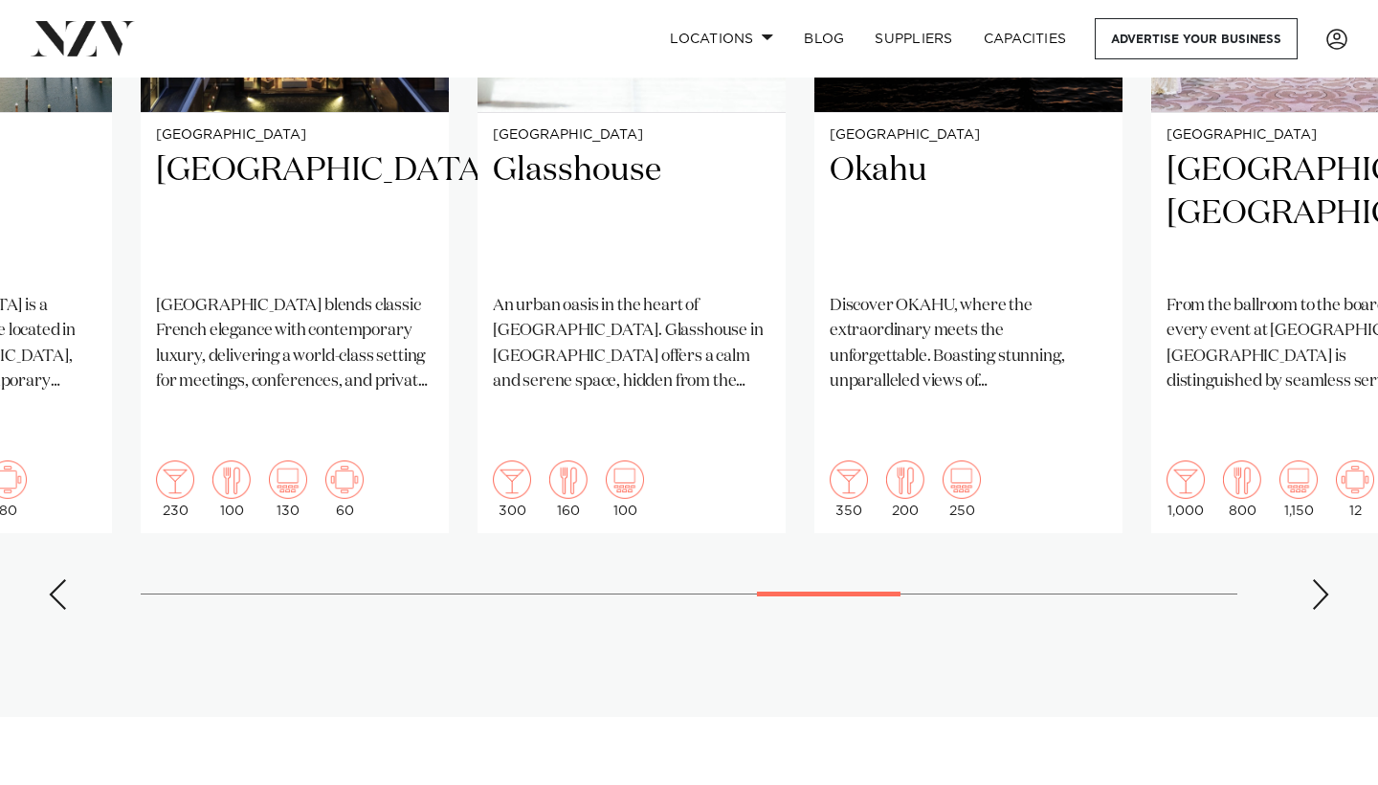
click at [1316, 579] on div "Next slide" at bounding box center [1320, 594] width 19 height 31
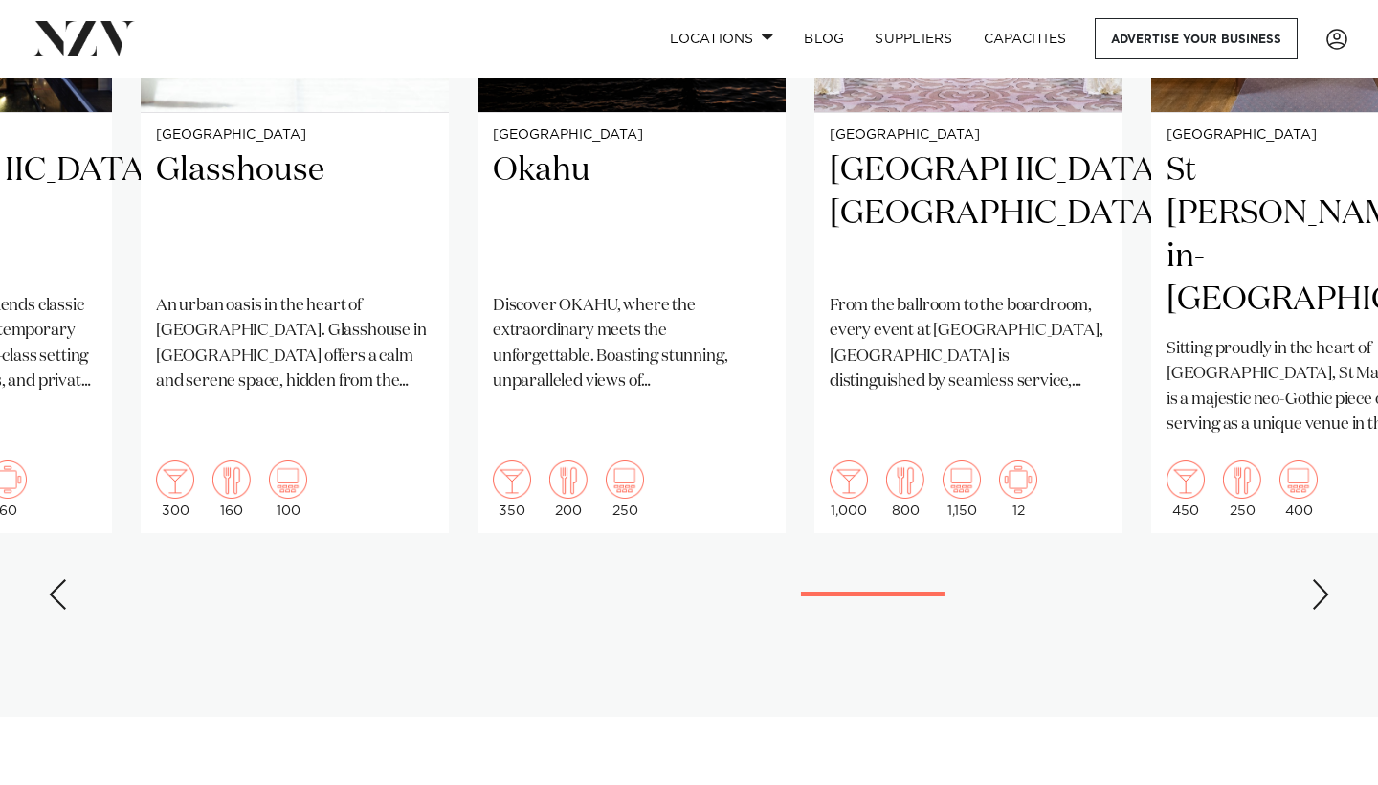
click at [1316, 579] on div "Next slide" at bounding box center [1320, 594] width 19 height 31
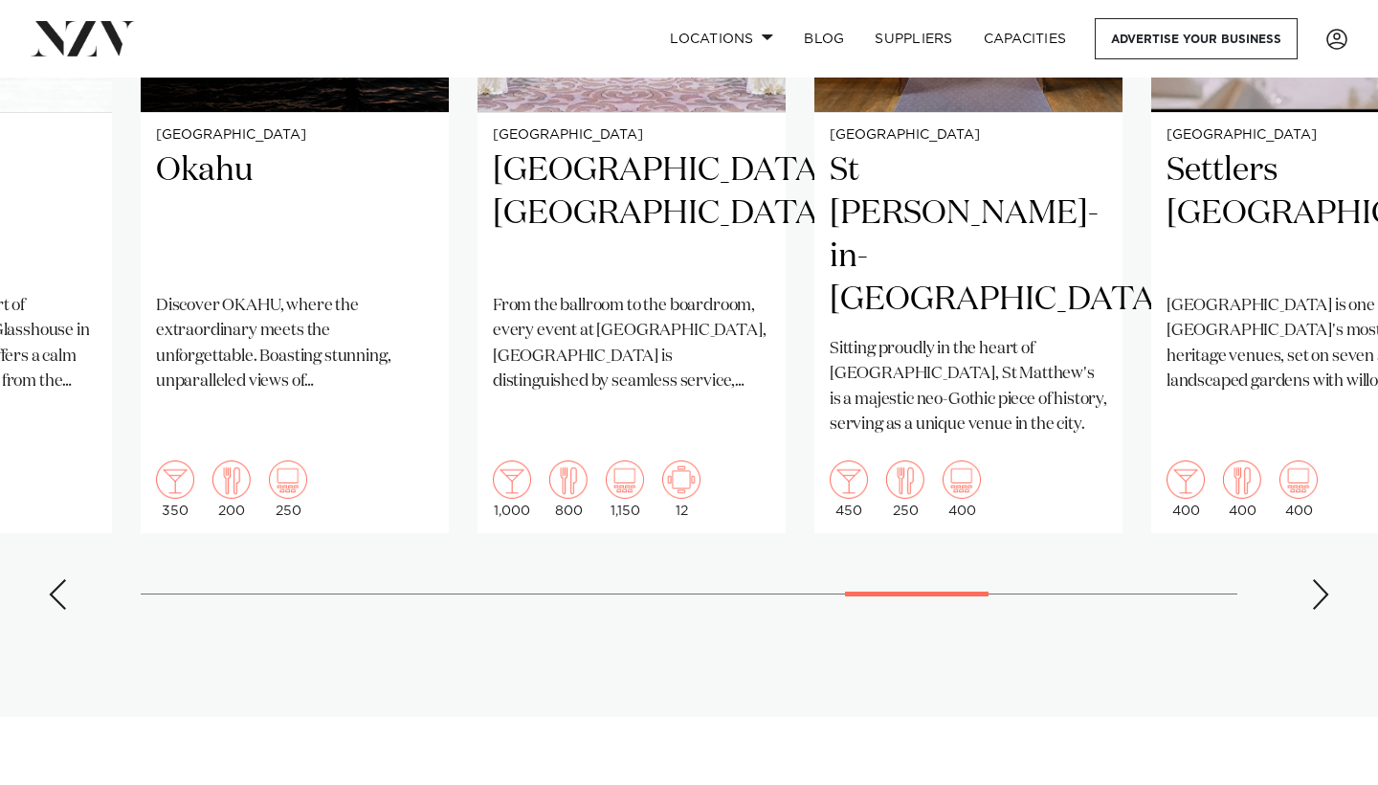
click at [1316, 579] on div "Next slide" at bounding box center [1320, 594] width 19 height 31
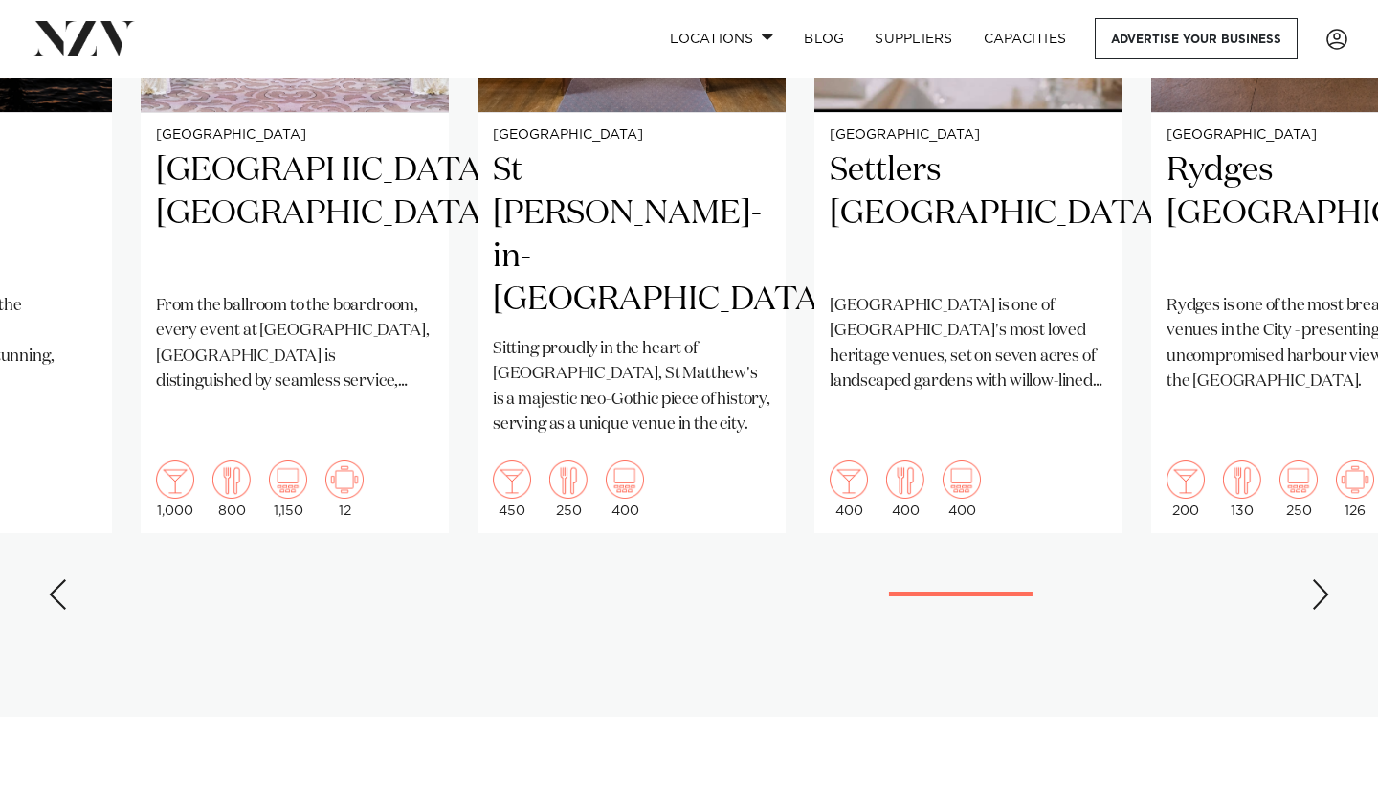
click at [1316, 579] on div "Next slide" at bounding box center [1320, 594] width 19 height 31
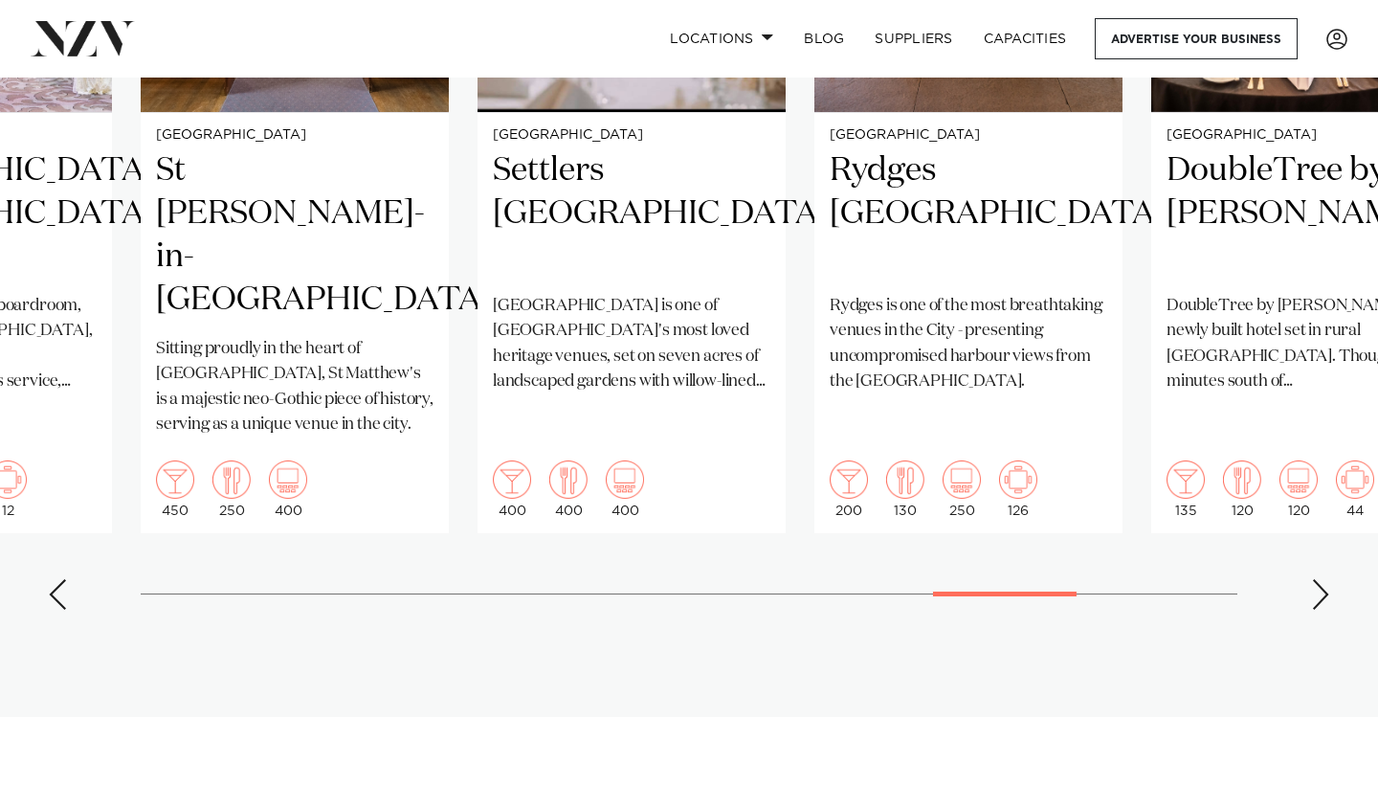
click at [1316, 579] on div "Next slide" at bounding box center [1320, 594] width 19 height 31
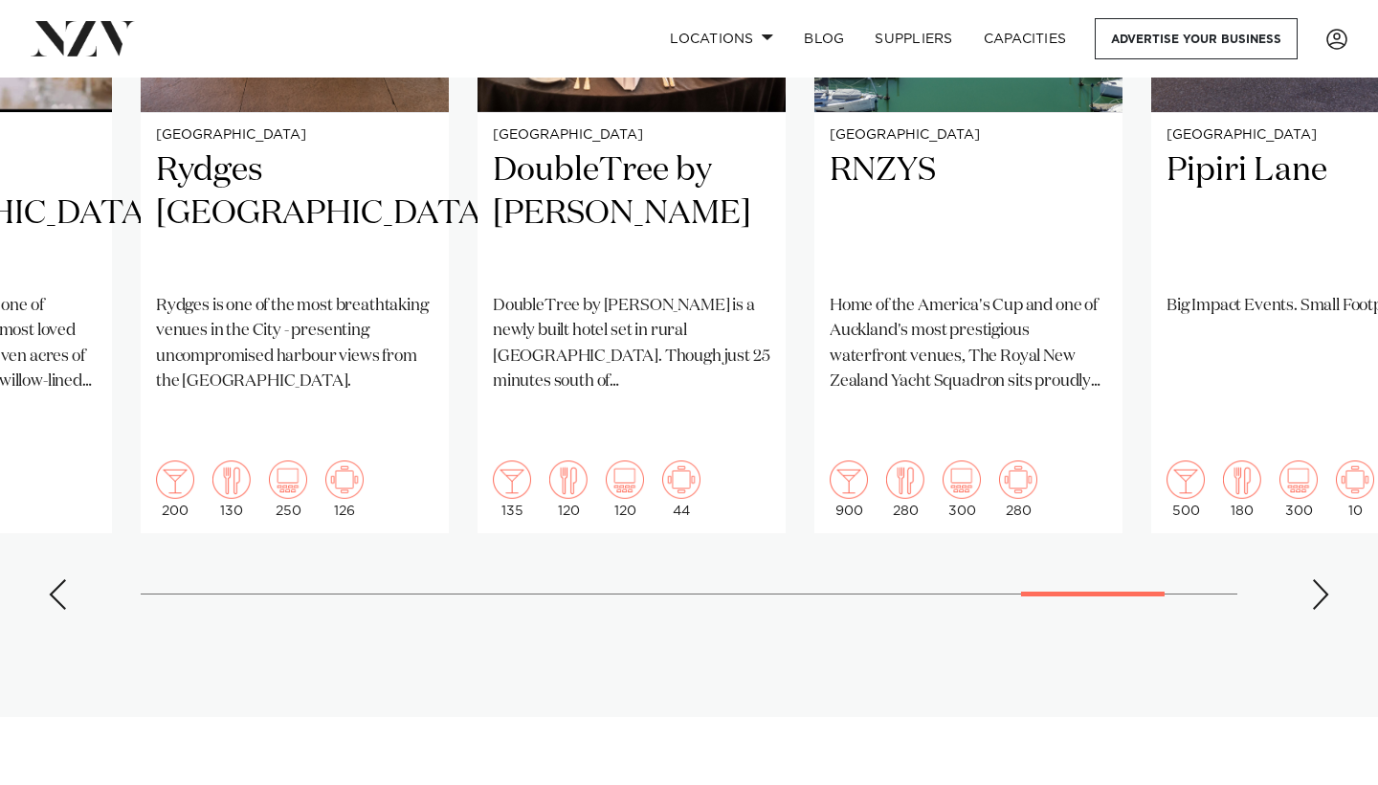
click at [1316, 579] on div "Next slide" at bounding box center [1320, 594] width 19 height 31
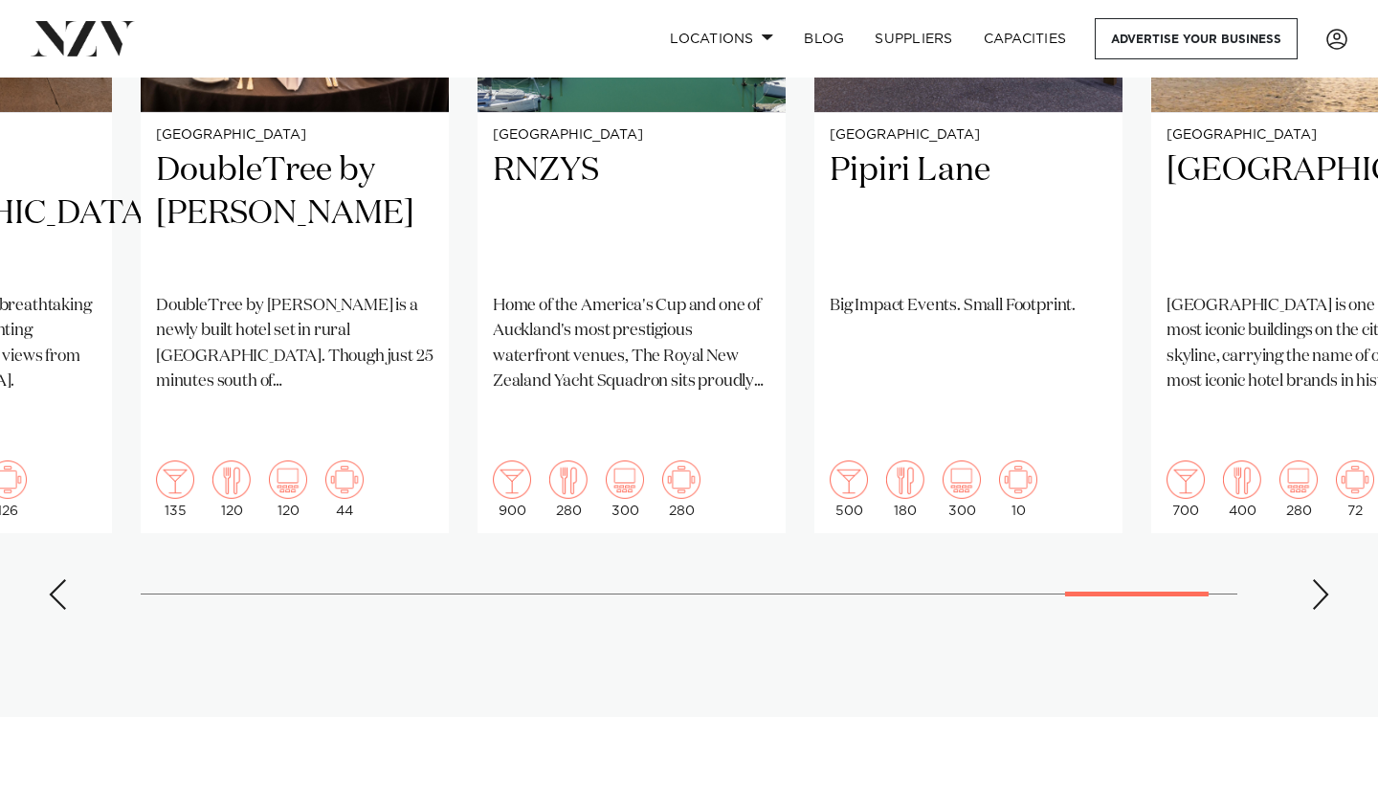
click at [1316, 579] on div "Next slide" at bounding box center [1320, 594] width 19 height 31
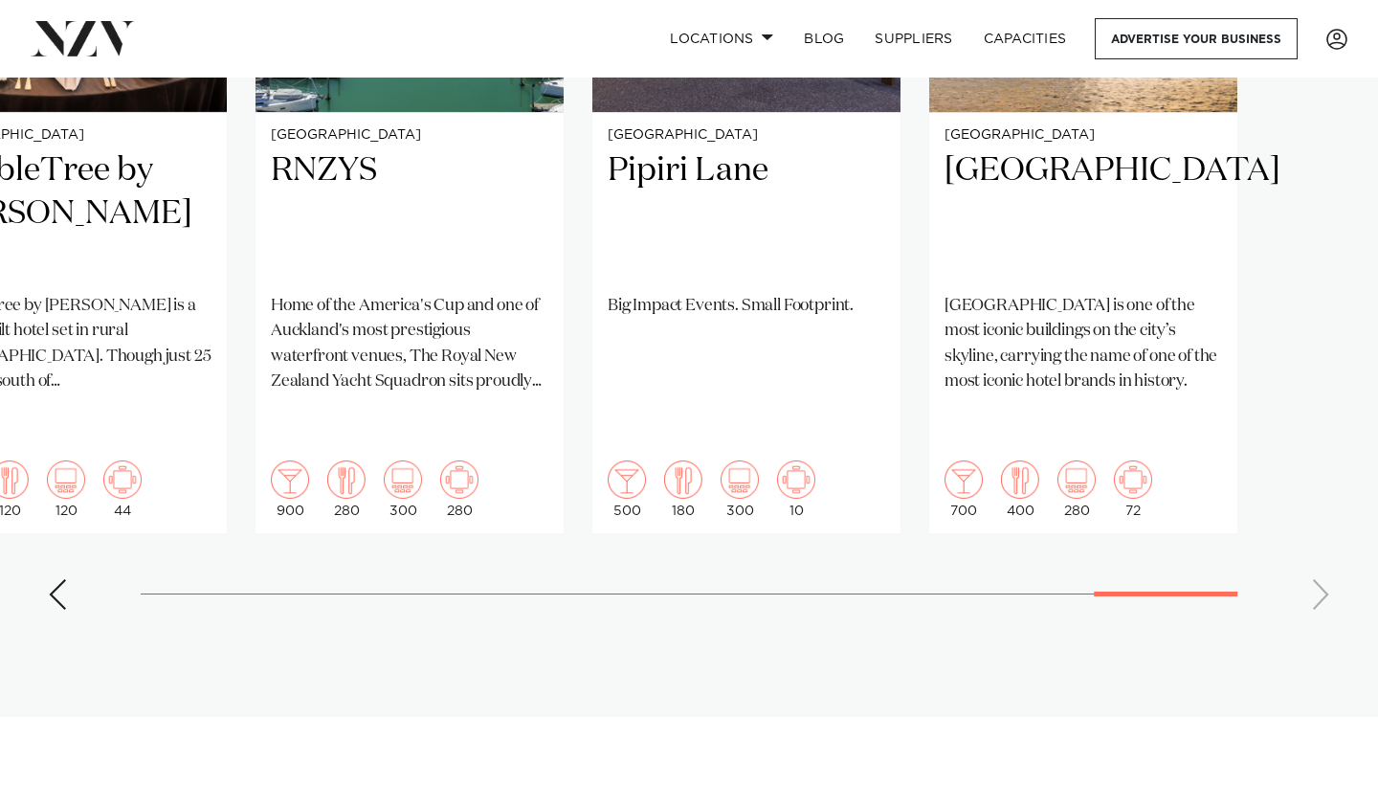
click at [1316, 520] on swiper-container "Auckland Vanderosa Farms [GEOGRAPHIC_DATA] is a breathtaking venue set on a rid…" at bounding box center [689, 162] width 1378 height 926
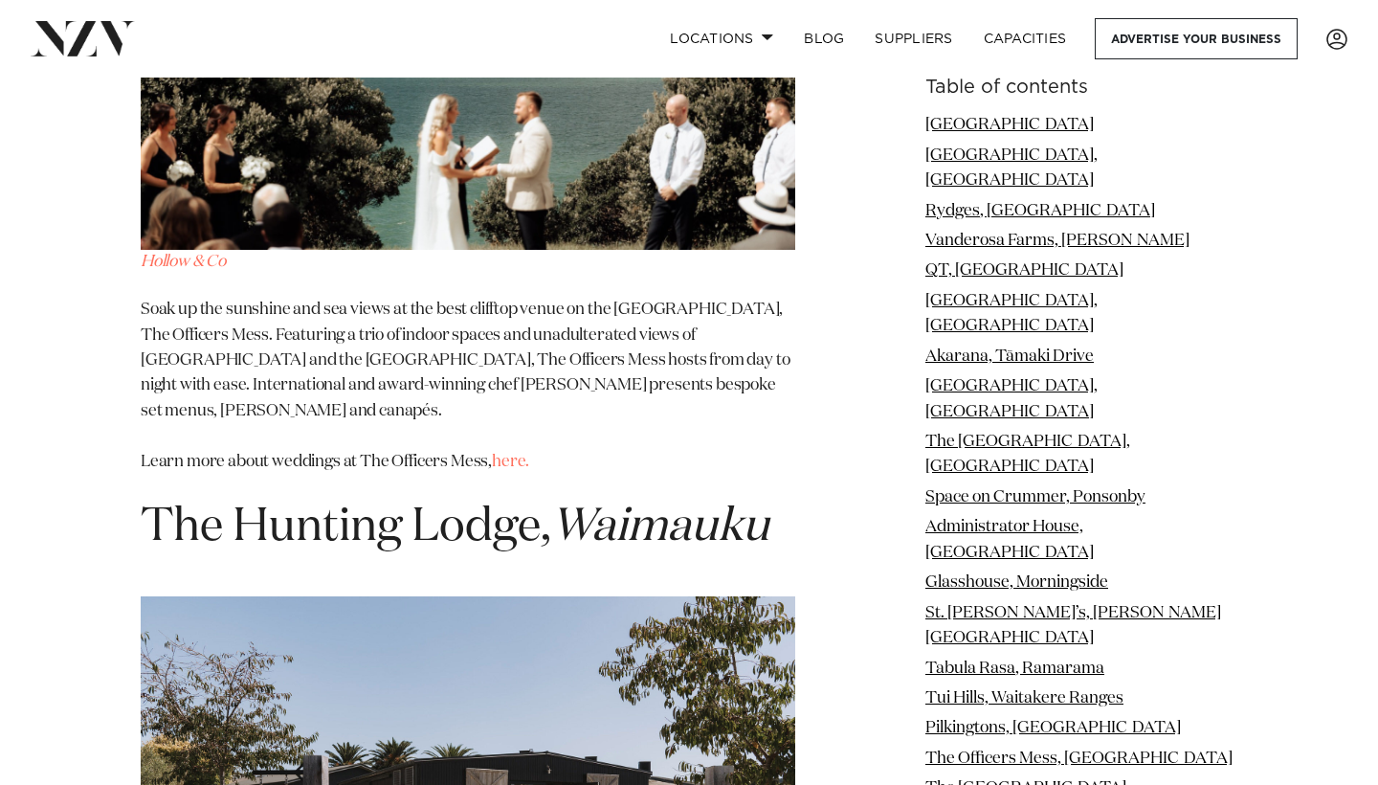
scroll to position [15724, 0]
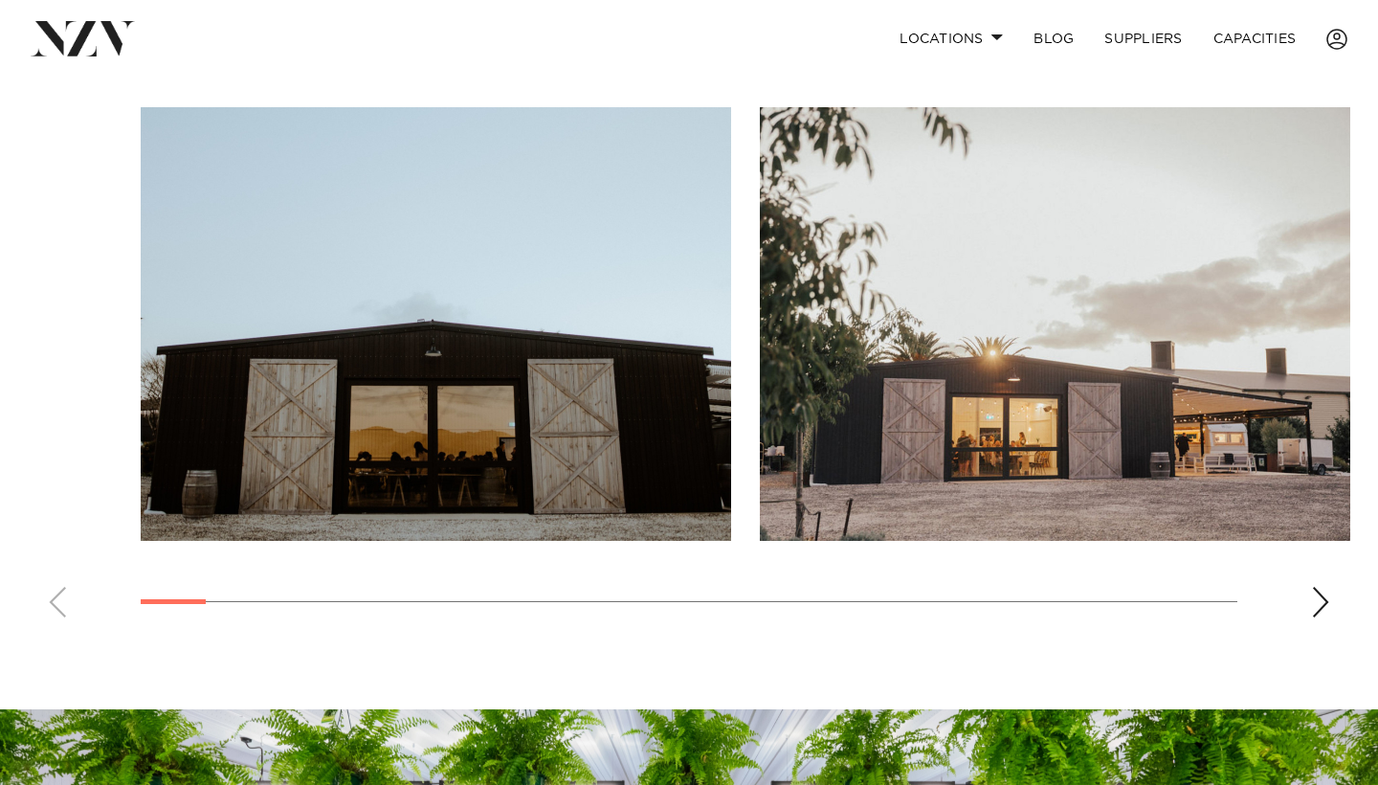
scroll to position [1288, 0]
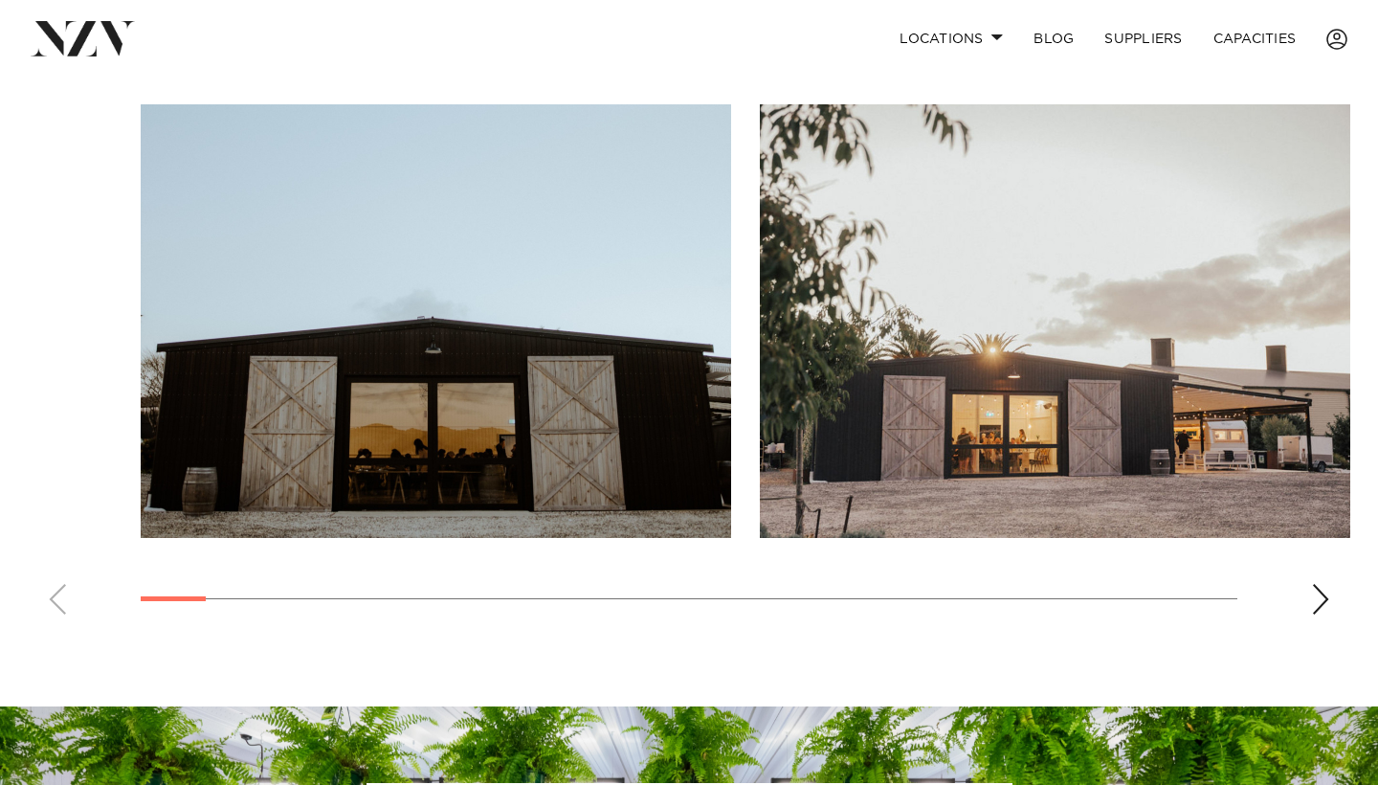
click at [1315, 591] on div "Next slide" at bounding box center [1320, 599] width 19 height 31
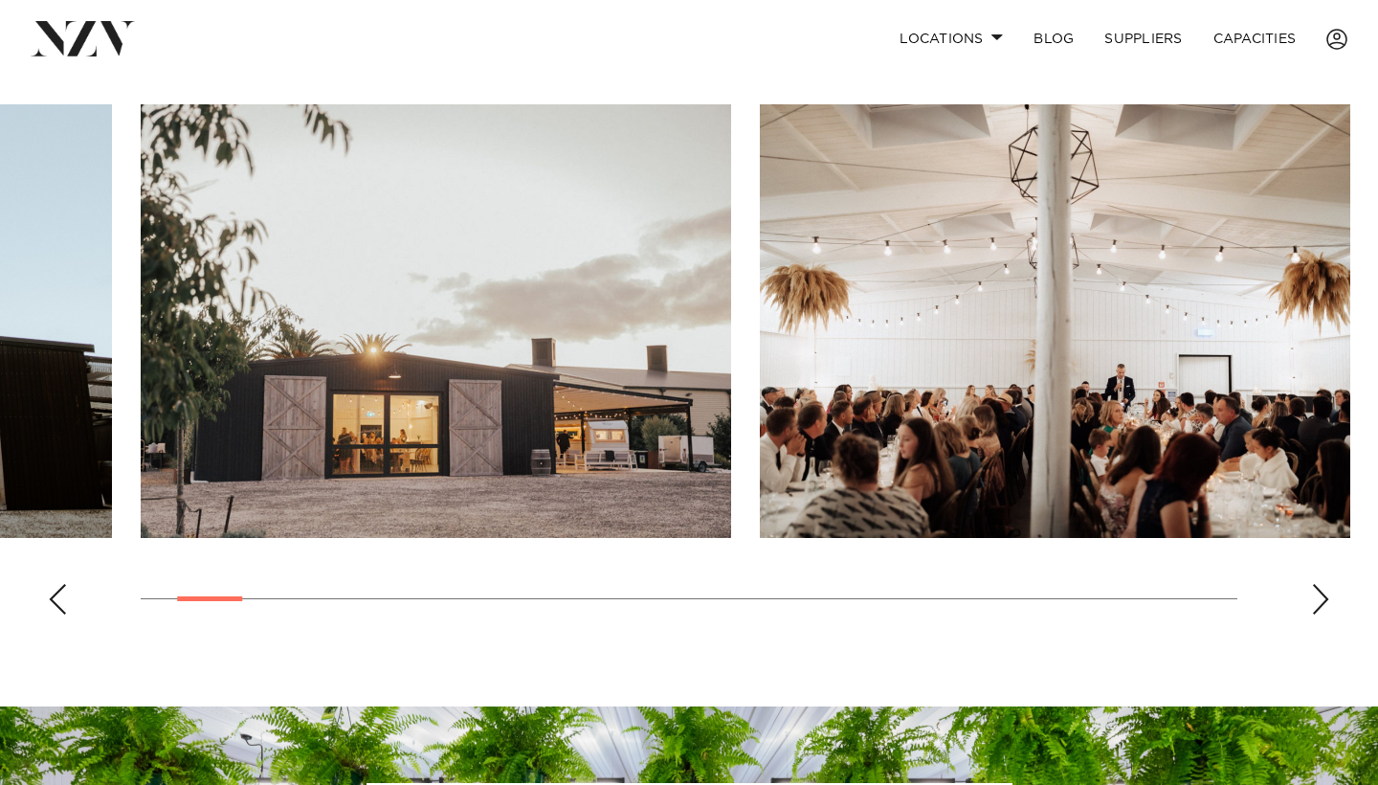
click at [1315, 591] on div "Next slide" at bounding box center [1320, 599] width 19 height 31
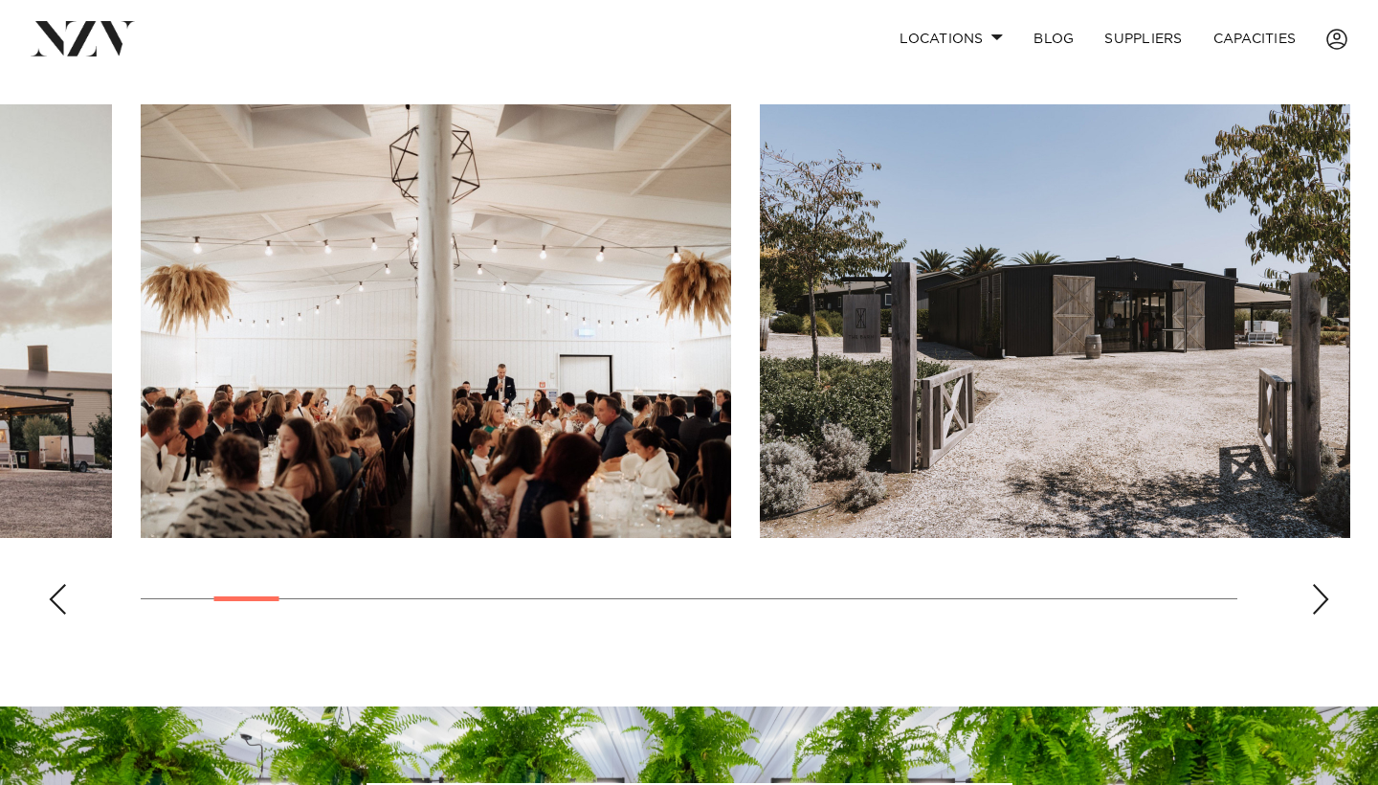
click at [1315, 591] on div "Next slide" at bounding box center [1320, 599] width 19 height 31
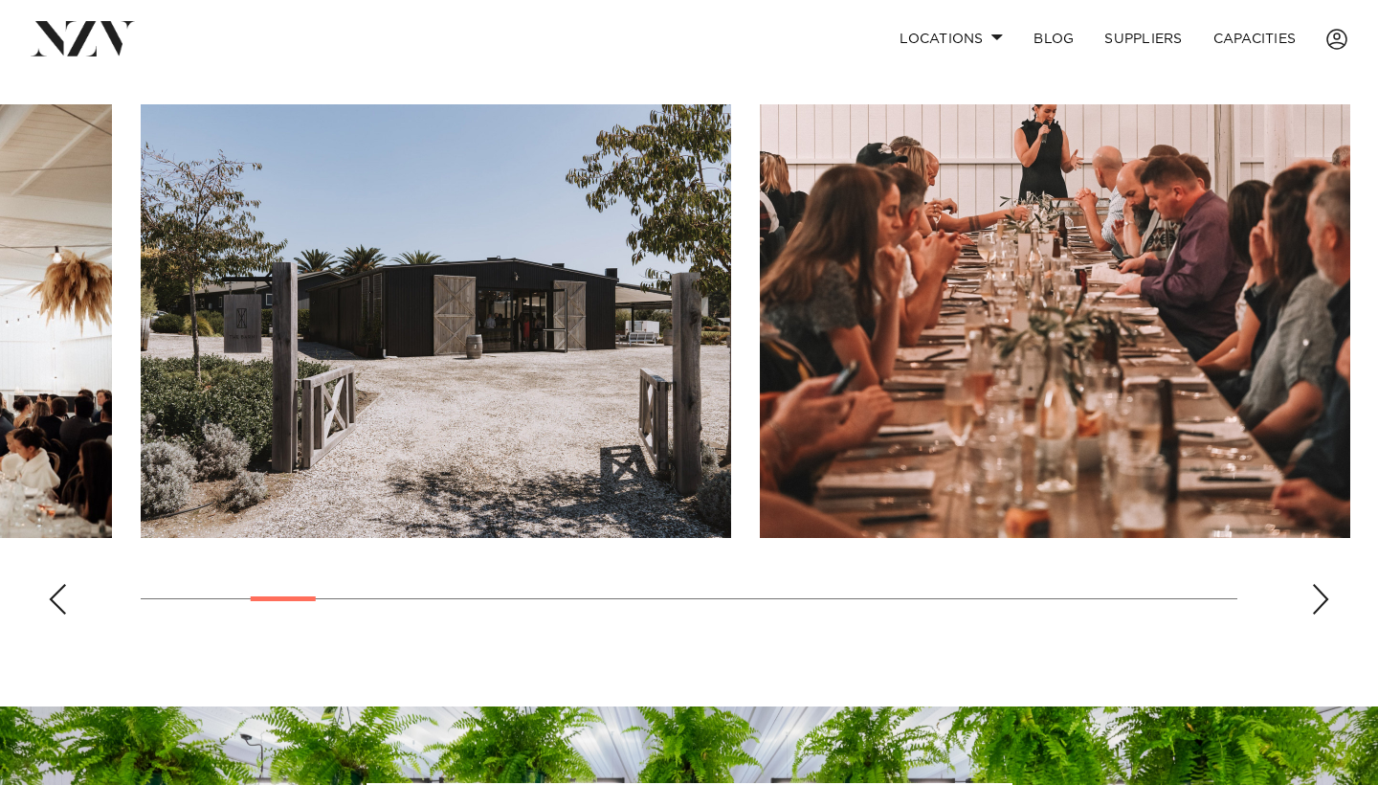
click at [1315, 591] on div "Next slide" at bounding box center [1320, 599] width 19 height 31
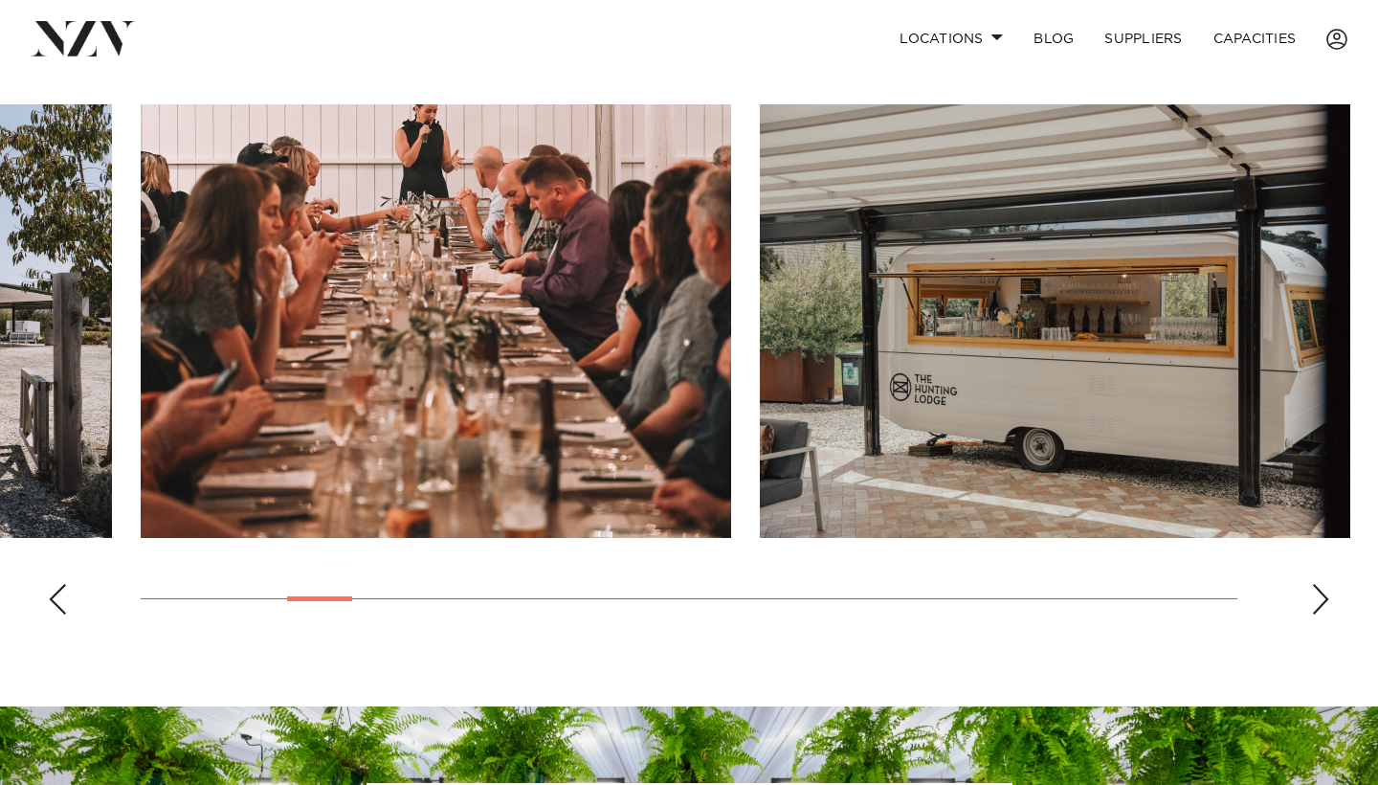
click at [1315, 591] on div "Next slide" at bounding box center [1320, 599] width 19 height 31
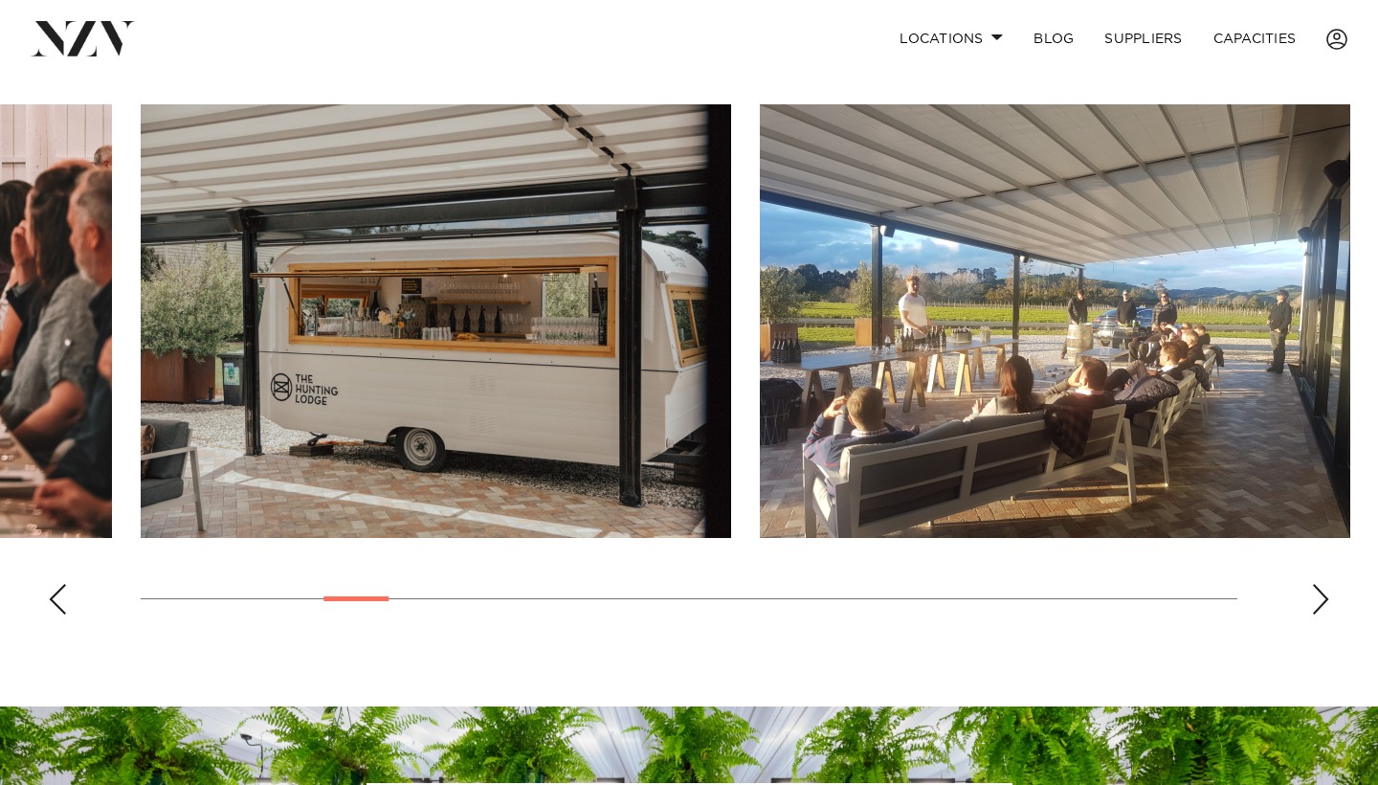
click at [1315, 591] on div "Next slide" at bounding box center [1320, 599] width 19 height 31
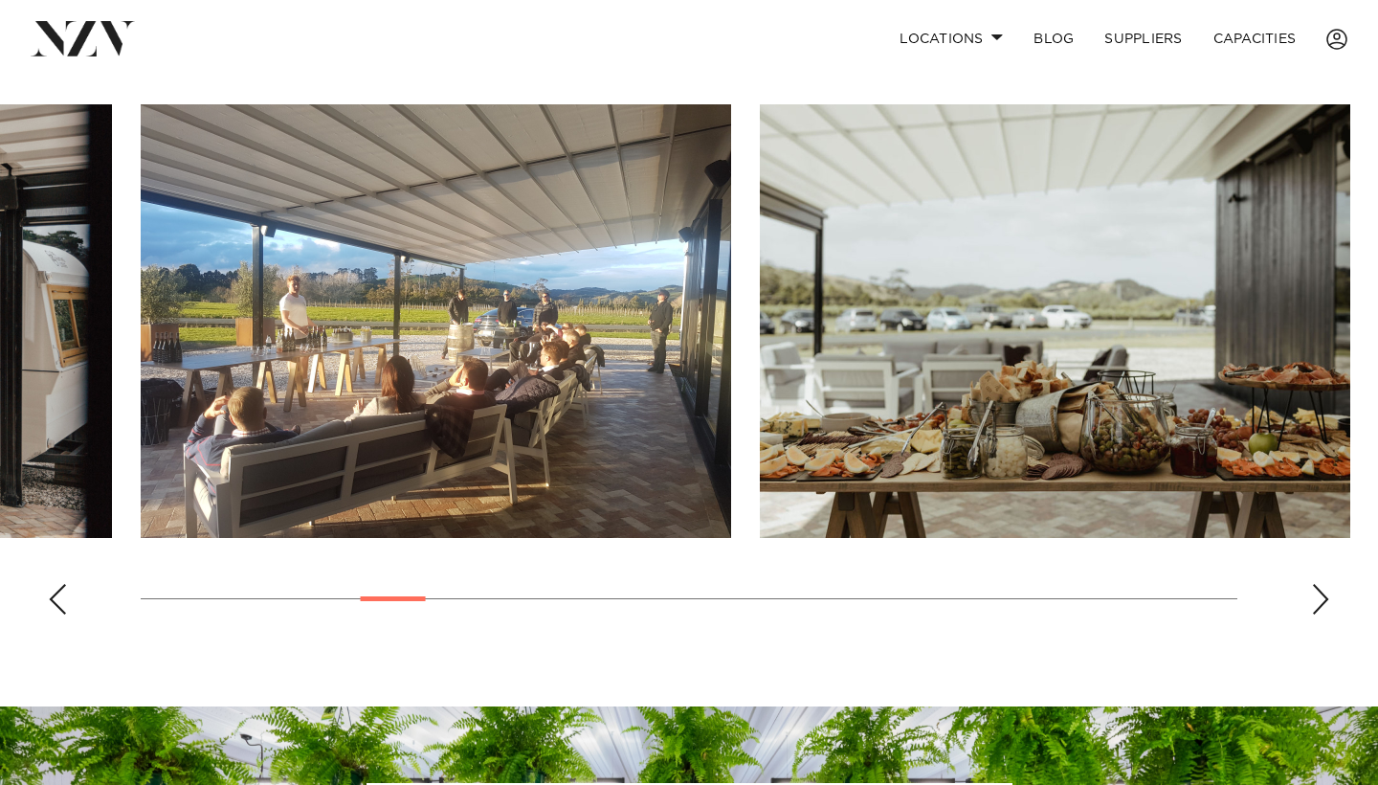
click at [1315, 591] on div "Next slide" at bounding box center [1320, 599] width 19 height 31
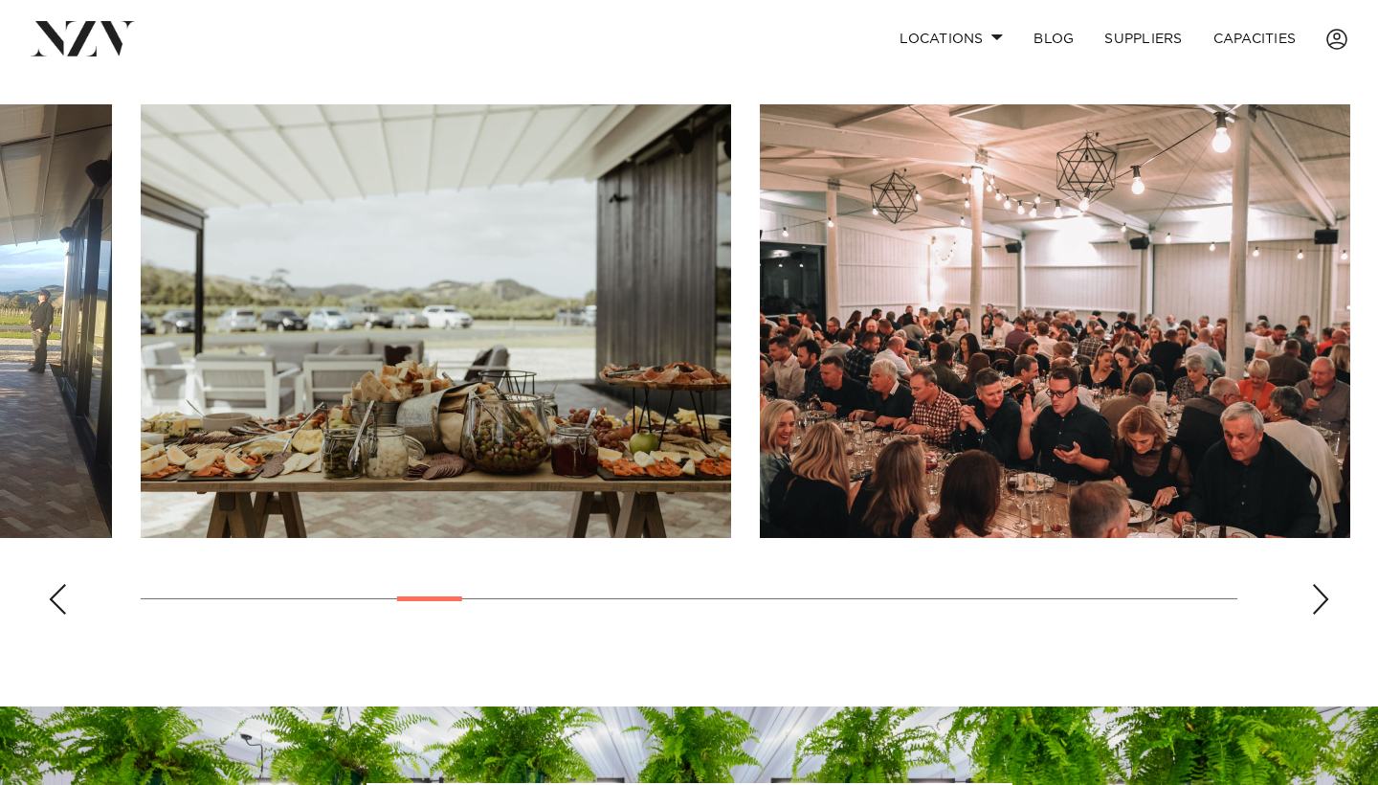
click at [1315, 591] on div "Next slide" at bounding box center [1320, 599] width 19 height 31
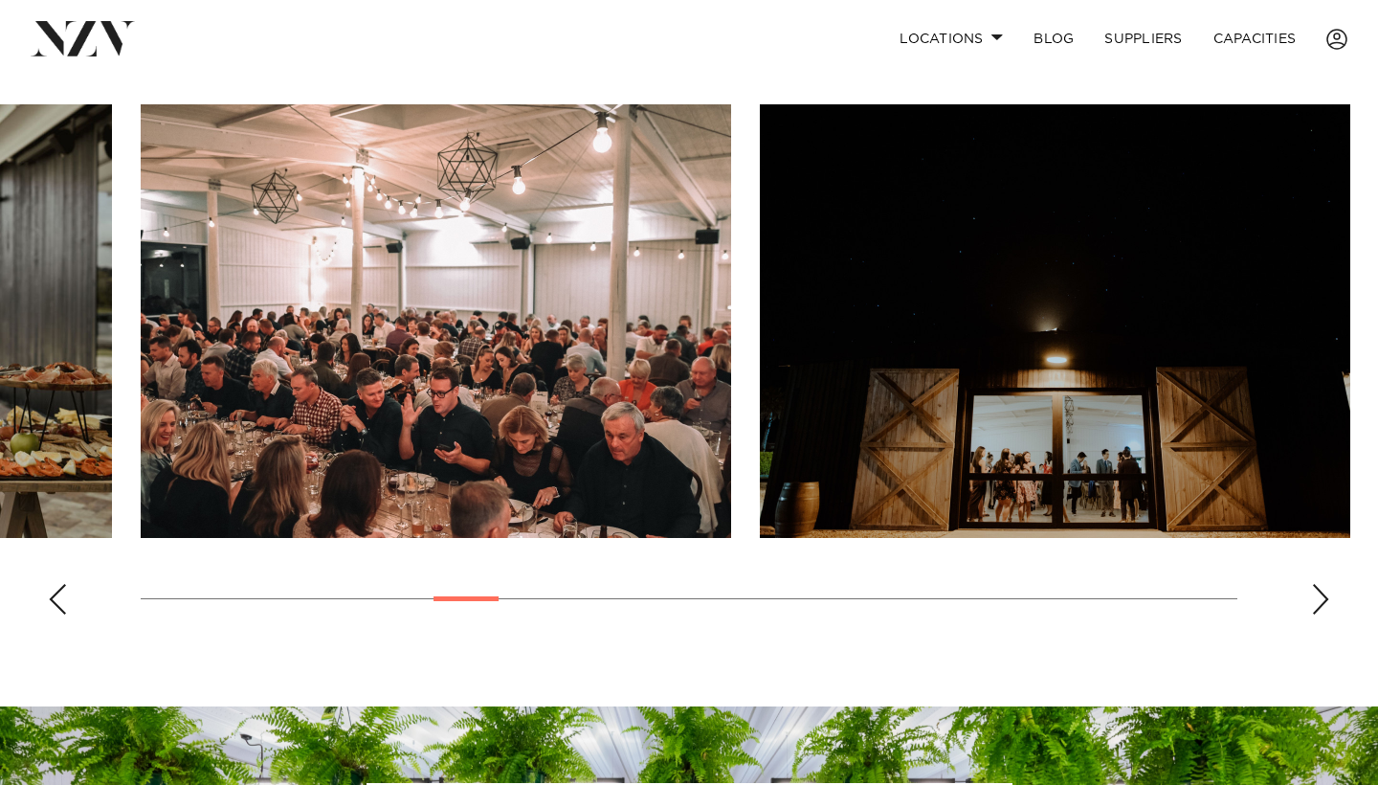
click at [1315, 591] on div "Next slide" at bounding box center [1320, 599] width 19 height 31
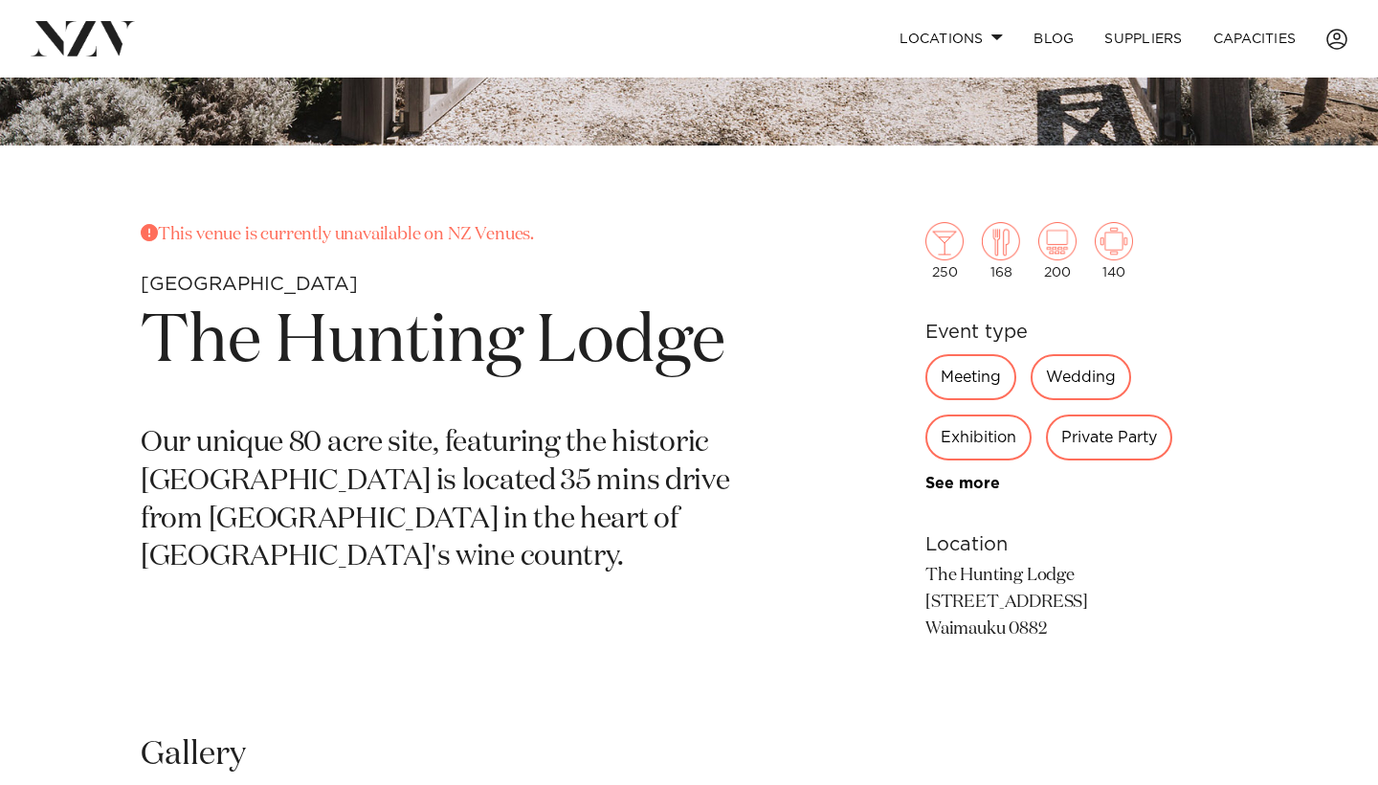
scroll to position [596, 0]
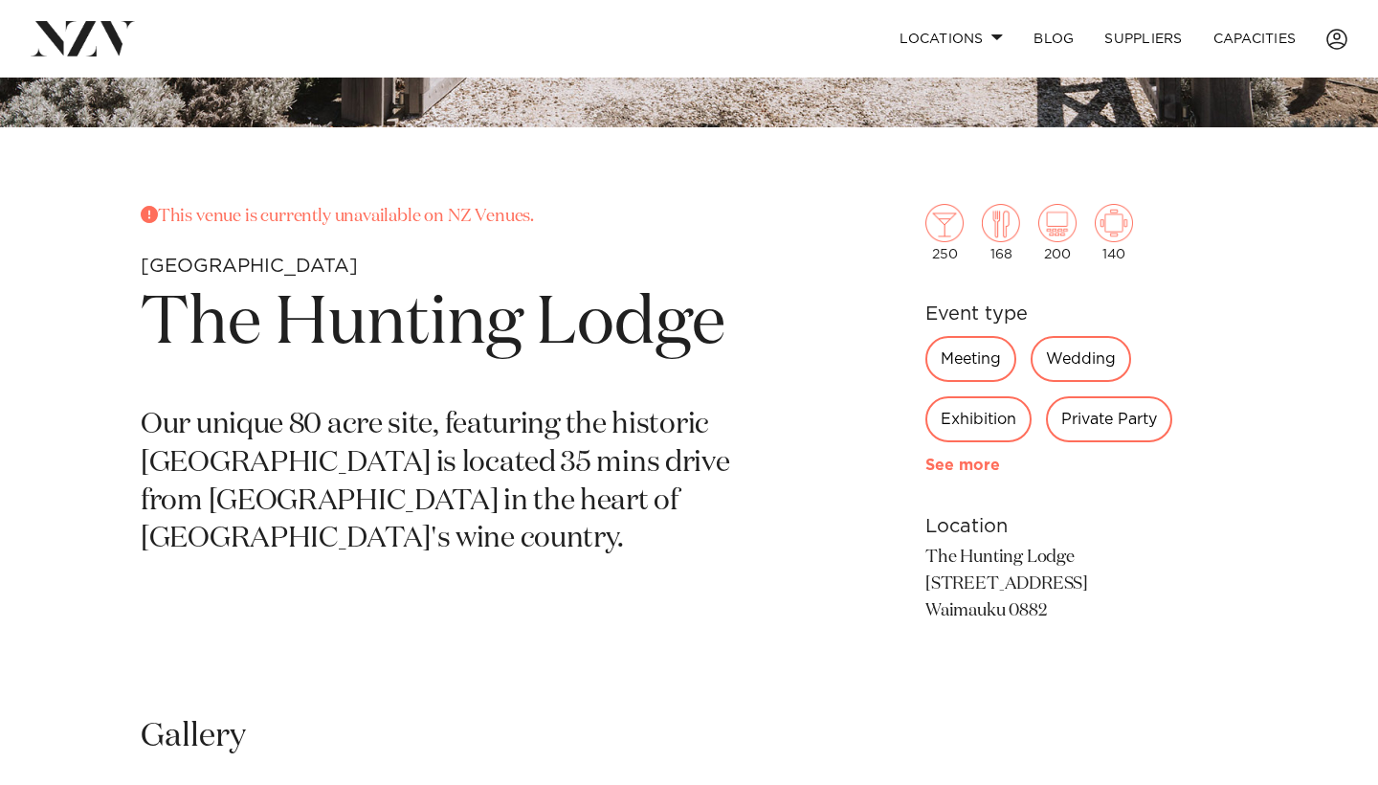
click at [931, 472] on link "See more" at bounding box center [999, 464] width 149 height 15
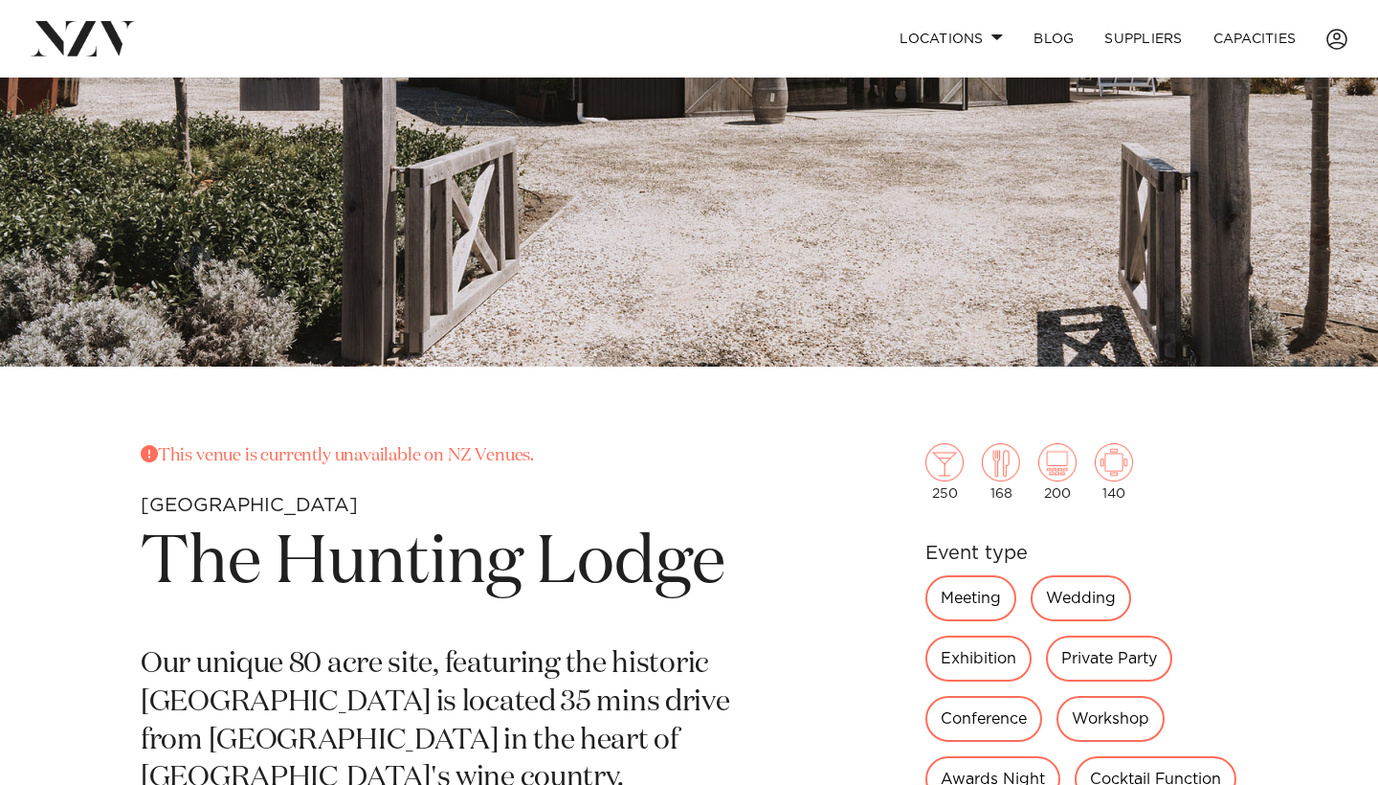
scroll to position [313, 0]
